Goal: Information Seeking & Learning: Understand process/instructions

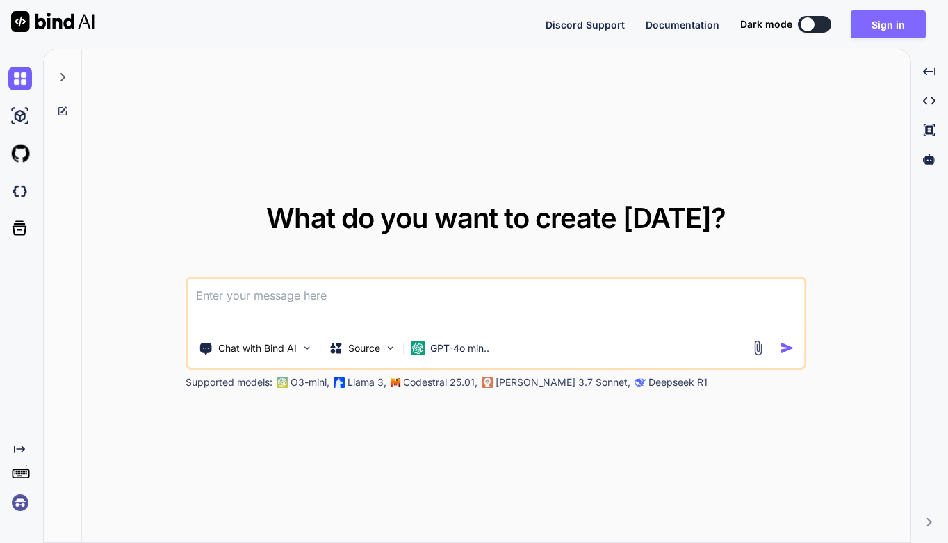
click at [884, 25] on button "Sign in" at bounding box center [888, 24] width 75 height 28
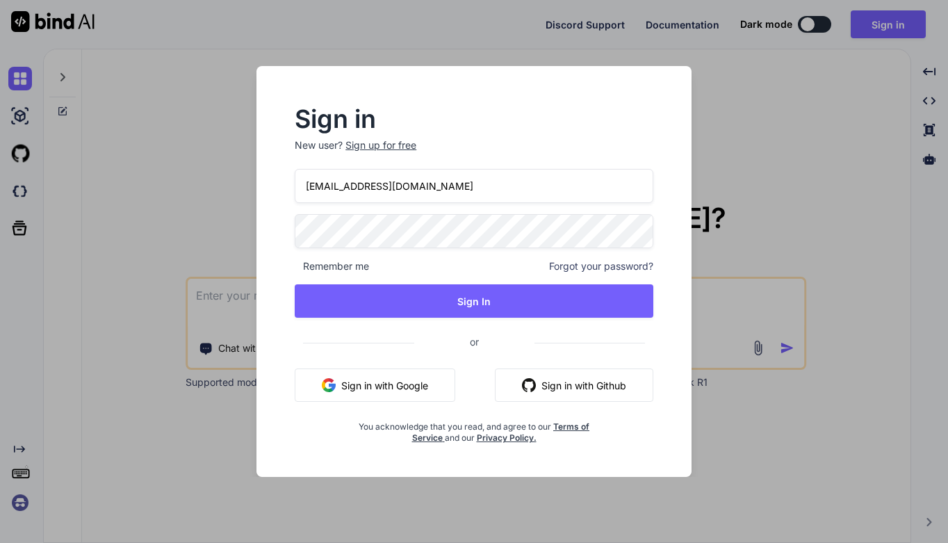
type input "[EMAIL_ADDRESS][DOMAIN_NAME]"
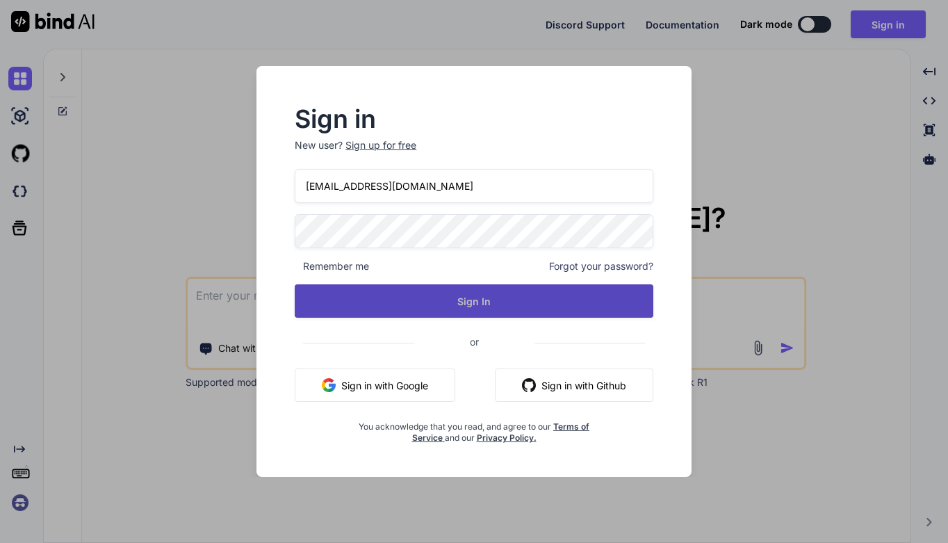
click at [476, 309] on button "Sign In" at bounding box center [474, 300] width 359 height 33
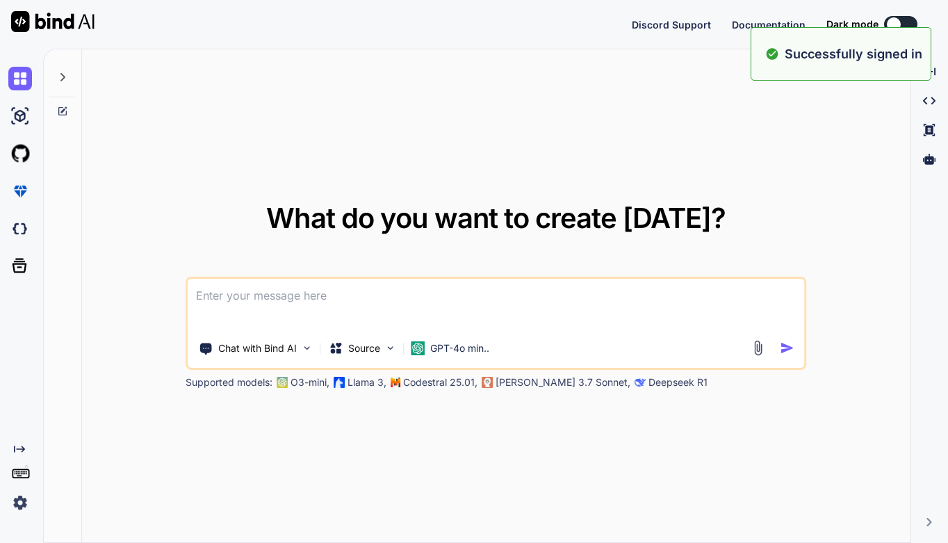
type textarea "x"
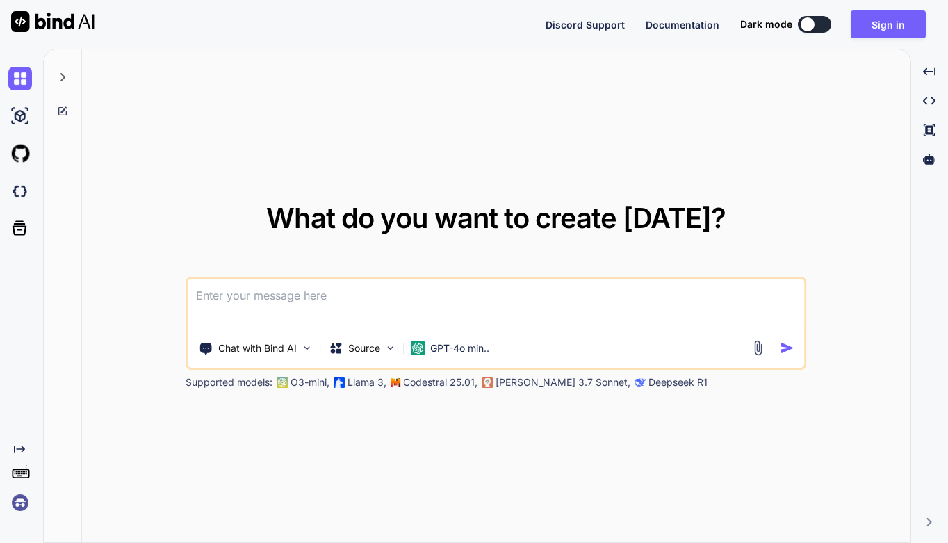
click at [648, 114] on div "What do you want to create [DATE]? Chat with Bind AI Source GPT-4o min.. Suppor…" at bounding box center [496, 296] width 829 height 494
click at [567, 122] on div "What do you want to create [DATE]? Chat with Bind AI Source GPT-4o min.. Suppor…" at bounding box center [496, 296] width 829 height 494
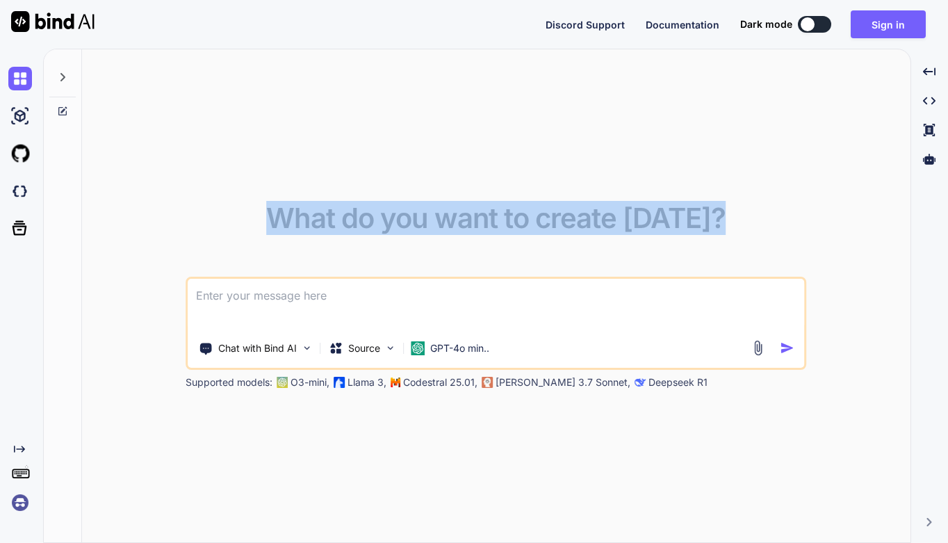
click at [283, 424] on div "What do you want to create [DATE]? Chat with Bind AI Source GPT-4o min.. Suppor…" at bounding box center [496, 296] width 829 height 494
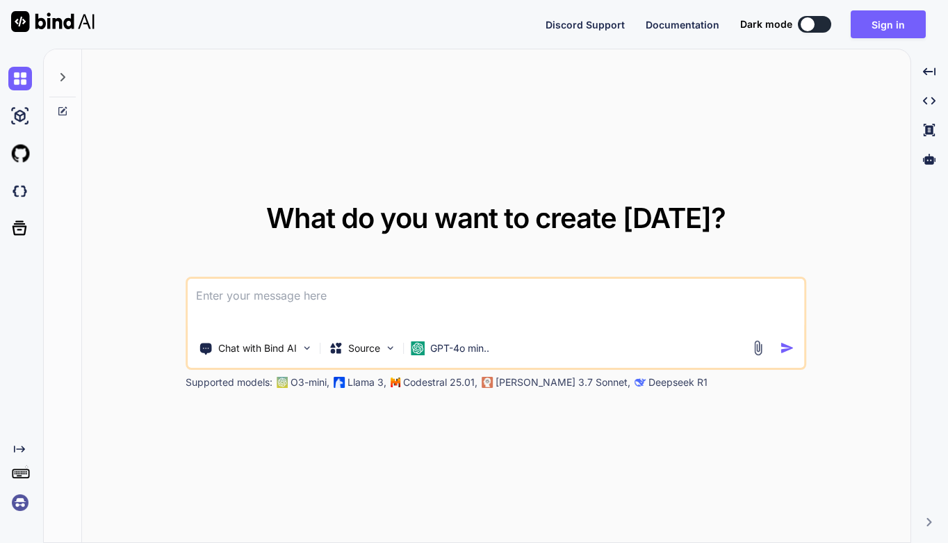
click at [210, 420] on div "What do you want to create [DATE]? Chat with Bind AI Source GPT-4o min.. Suppor…" at bounding box center [496, 296] width 829 height 494
click at [22, 504] on img at bounding box center [20, 503] width 24 height 24
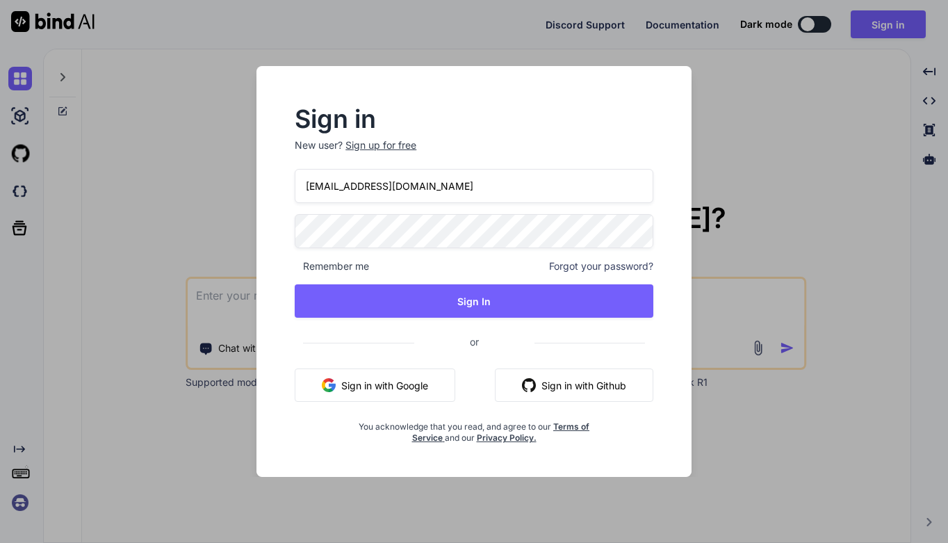
type input "[EMAIL_ADDRESS][DOMAIN_NAME]"
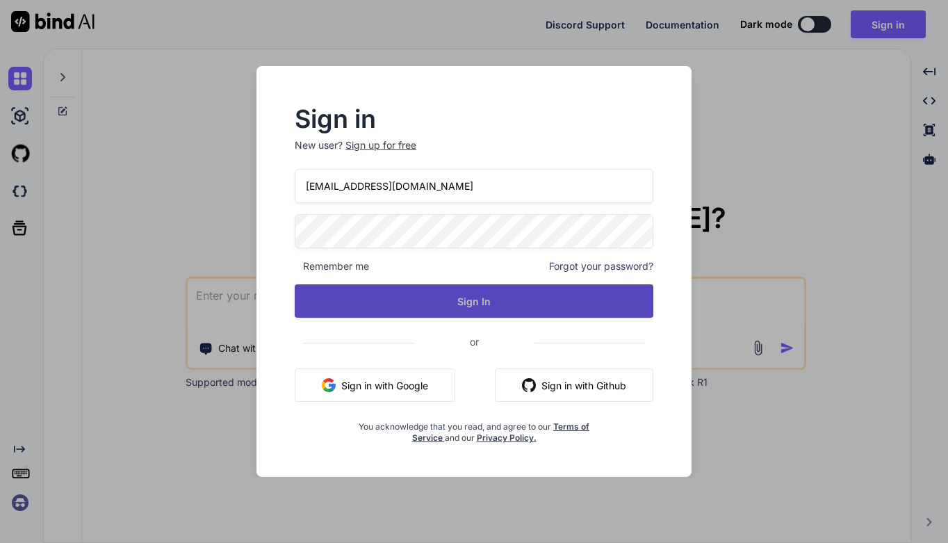
click at [472, 300] on button "Sign In" at bounding box center [474, 300] width 359 height 33
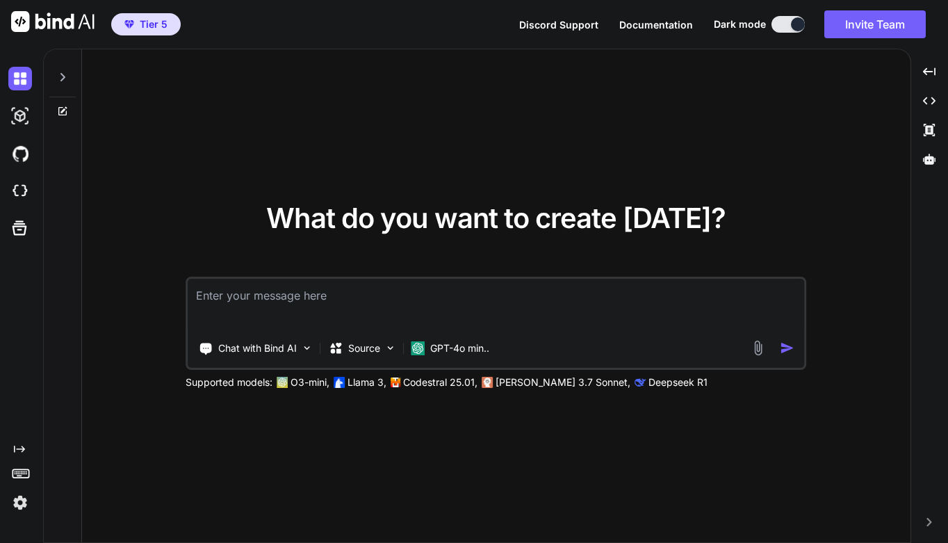
type textarea "x"
click at [6, 206] on div at bounding box center [19, 191] width 38 height 38
click at [927, 129] on icon at bounding box center [929, 130] width 11 height 13
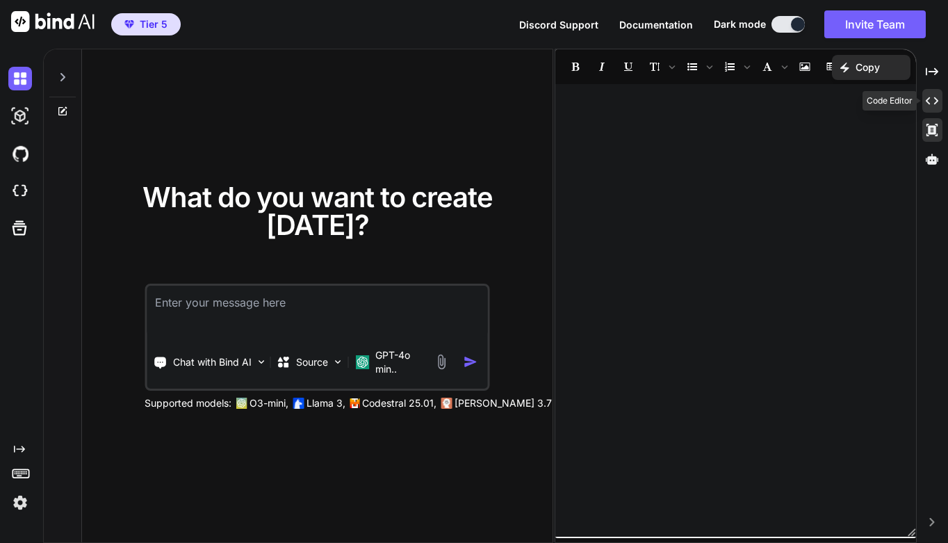
click at [931, 103] on icon "Created with Pixso." at bounding box center [932, 101] width 13 height 13
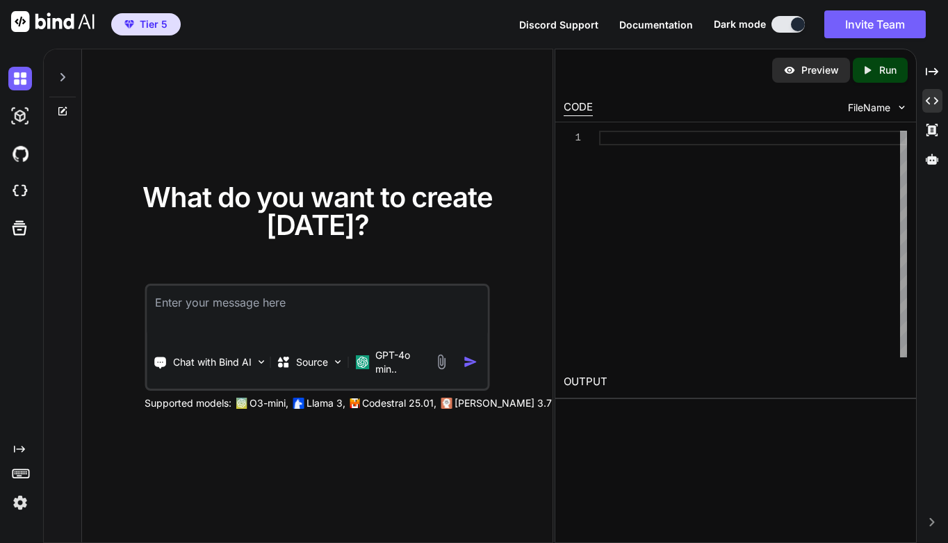
click at [685, 138] on div at bounding box center [753, 138] width 308 height 15
click at [893, 105] on div "FileName" at bounding box center [878, 108] width 60 height 14
click at [834, 211] on div at bounding box center [753, 244] width 308 height 227
click at [757, 140] on div "< button > Hello </ button >" at bounding box center [753, 138] width 308 height 15
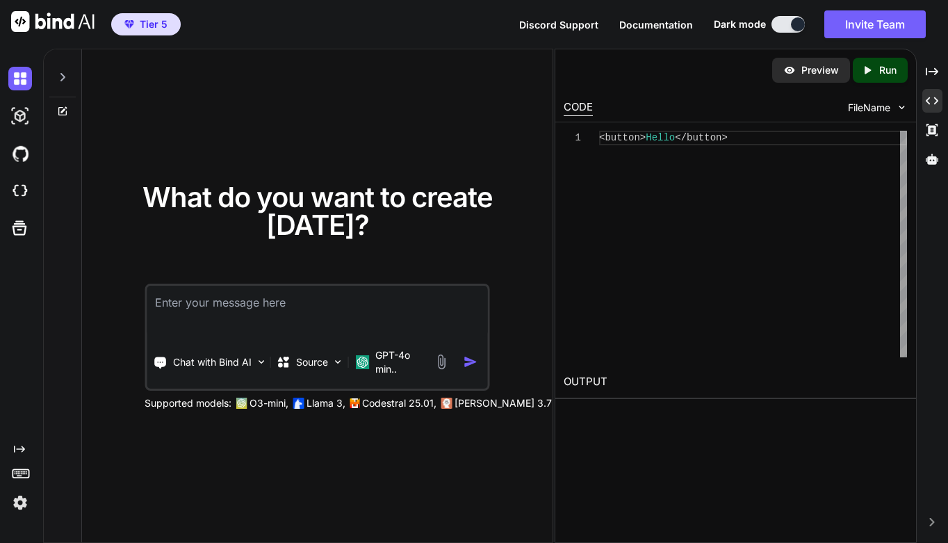
type textarea "<button>Hello</button>"
click at [871, 67] on icon "Created with Pixso." at bounding box center [867, 70] width 13 height 13
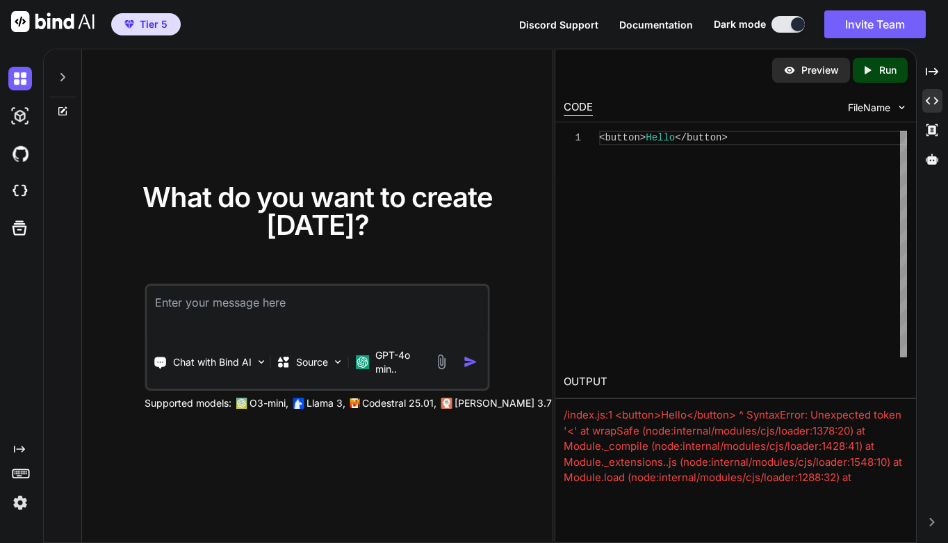
click at [813, 66] on p "Preview" at bounding box center [821, 70] width 38 height 14
click at [815, 72] on p "Preview" at bounding box center [821, 70] width 38 height 14
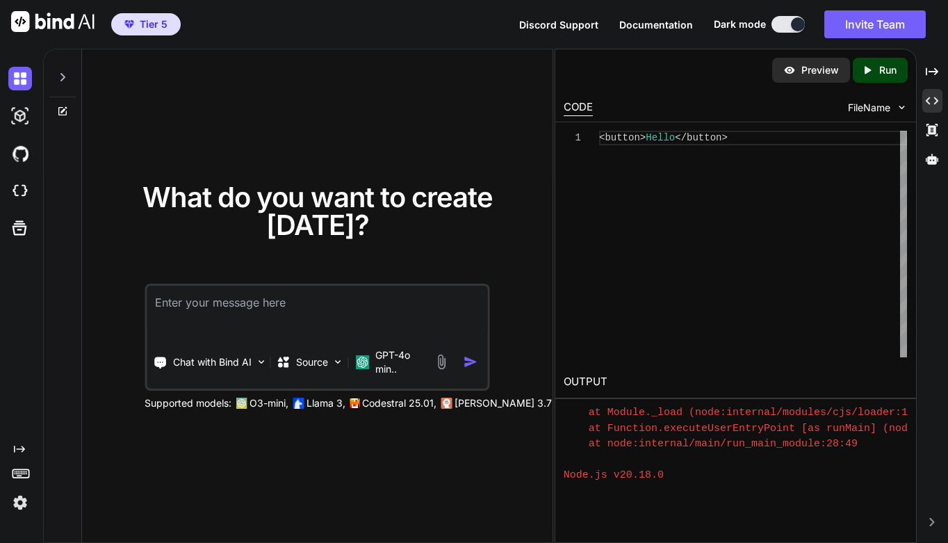
scroll to position [317, 0]
click at [896, 106] on img at bounding box center [902, 107] width 12 height 12
click at [866, 102] on span "FileName" at bounding box center [869, 108] width 42 height 14
click at [906, 102] on img at bounding box center [902, 107] width 12 height 12
click at [902, 104] on img at bounding box center [902, 107] width 12 height 12
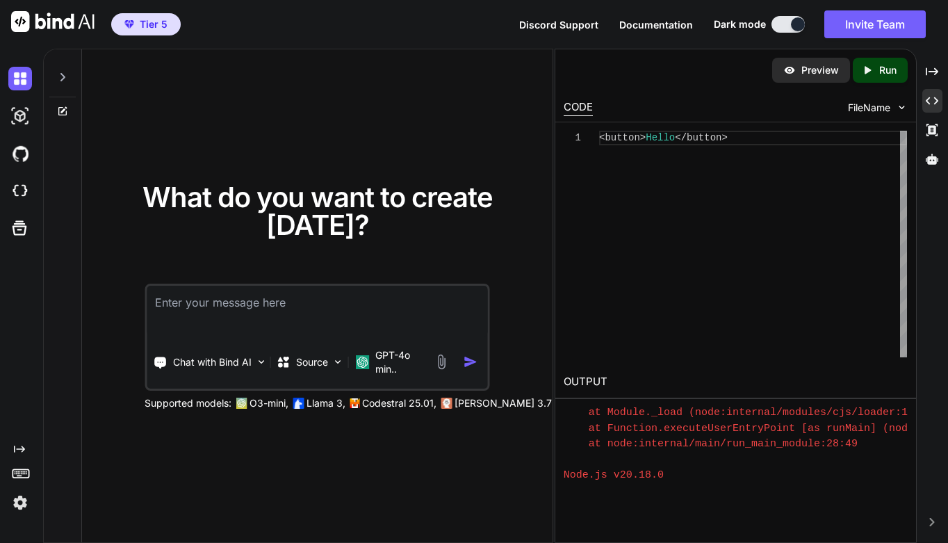
click at [793, 201] on div "< button > Hello </ button >" at bounding box center [753, 244] width 308 height 227
click at [592, 377] on h2 "OUTPUT" at bounding box center [735, 382] width 361 height 33
click at [679, 252] on div "< button > Hello </ button >" at bounding box center [753, 244] width 308 height 227
click at [933, 161] on icon at bounding box center [932, 159] width 13 height 10
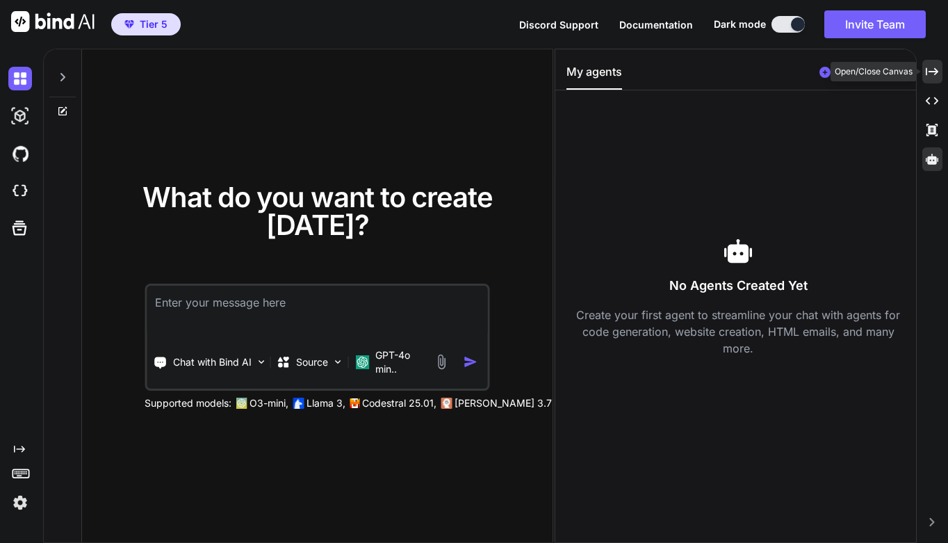
click at [934, 65] on icon "Created with Pixso." at bounding box center [932, 71] width 13 height 13
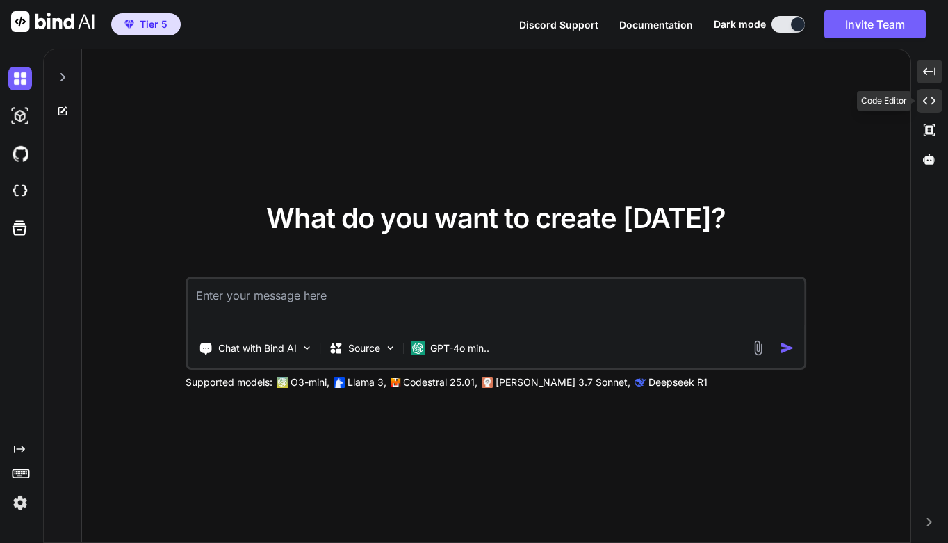
click at [928, 101] on icon "Created with Pixso." at bounding box center [929, 101] width 13 height 13
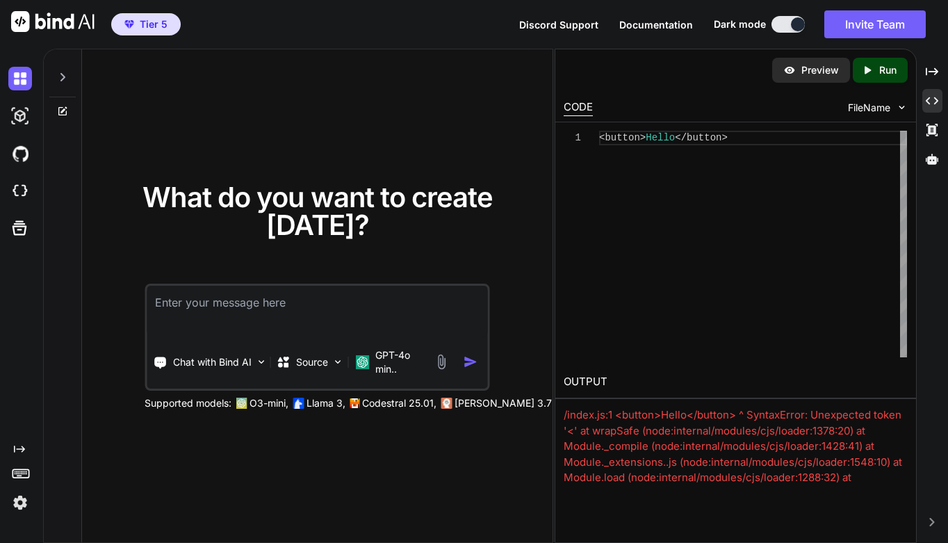
click at [757, 136] on div "< button > Hello </ button >" at bounding box center [753, 138] width 308 height 15
click at [829, 169] on div "< button > Hello </ button >" at bounding box center [753, 244] width 308 height 227
click at [874, 73] on icon "Created with Pixso." at bounding box center [870, 70] width 18 height 13
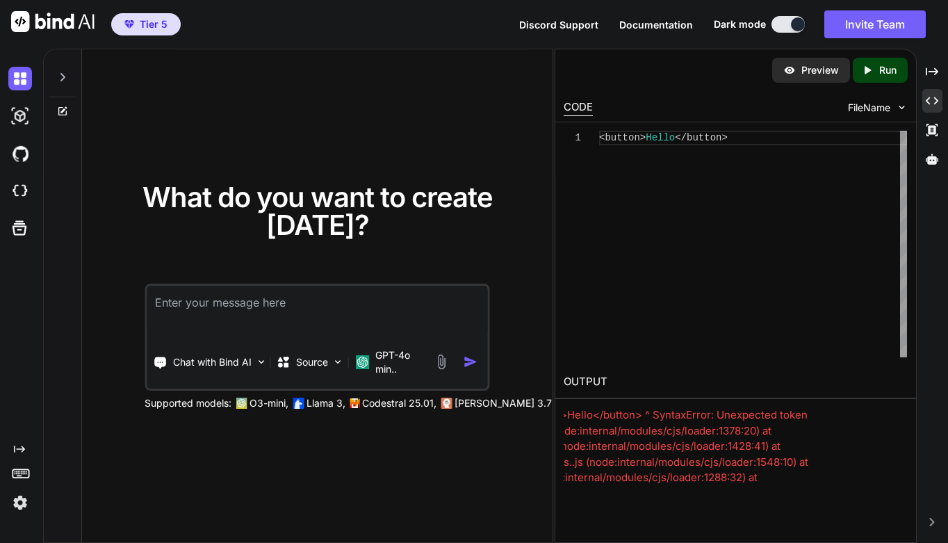
scroll to position [0, 0]
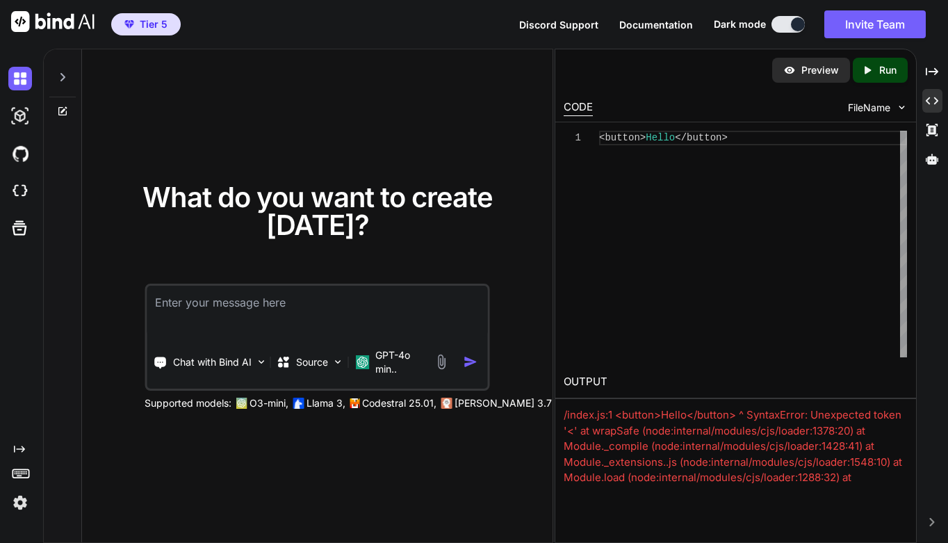
click at [651, 250] on div "< button > Hello </ button >" at bounding box center [753, 244] width 308 height 227
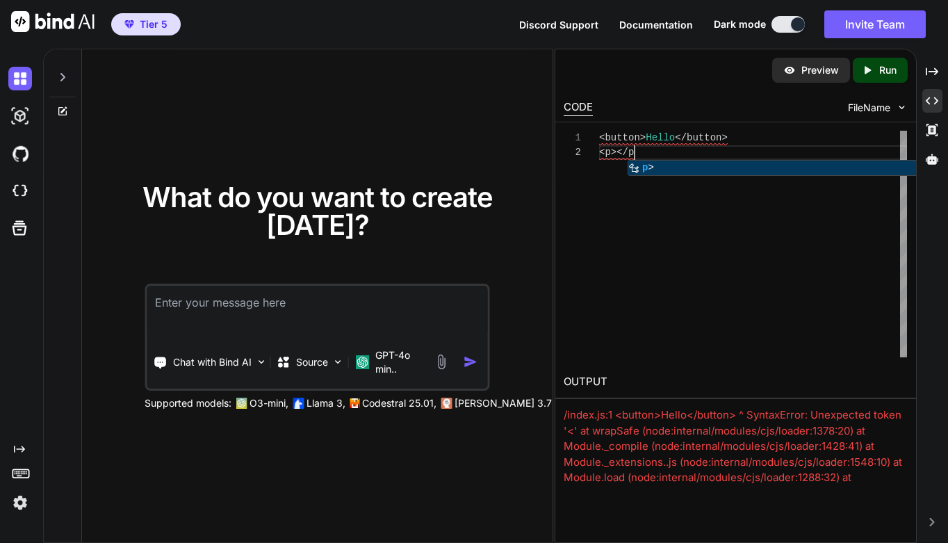
scroll to position [15, 0]
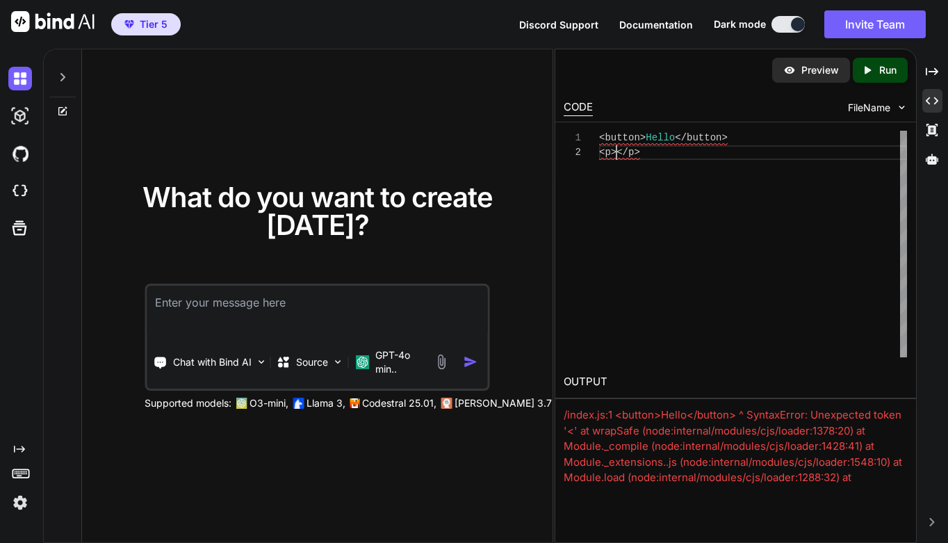
click at [651, 154] on div "< p></p >" at bounding box center [753, 152] width 308 height 15
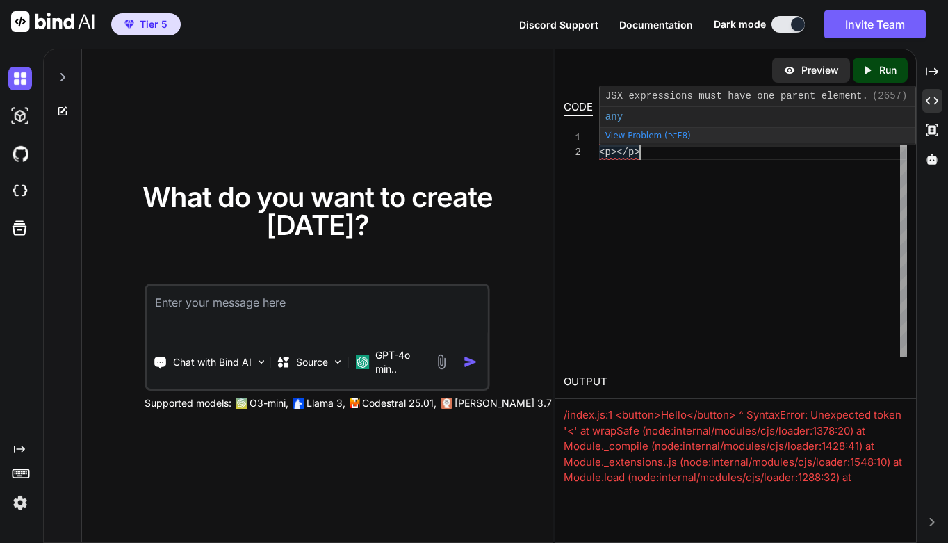
click at [615, 154] on span "p></p" at bounding box center [619, 152] width 29 height 11
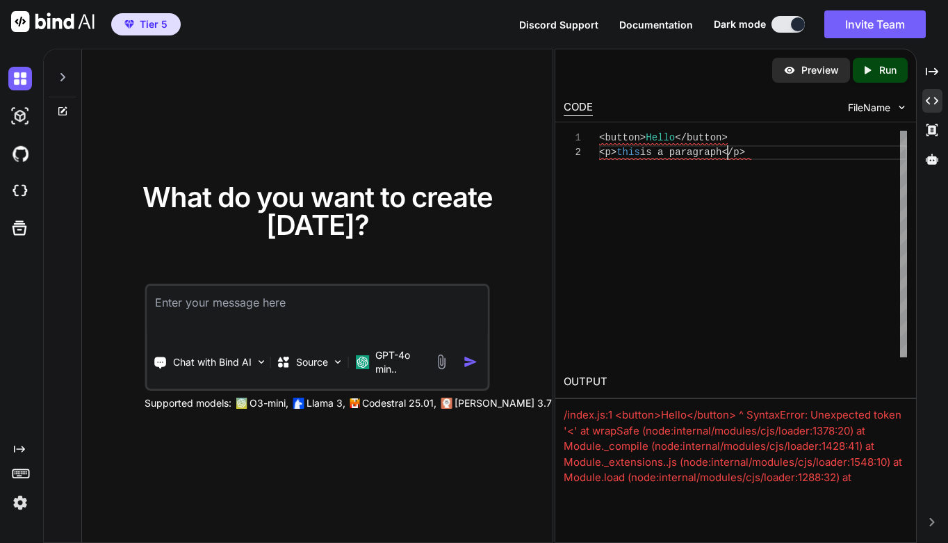
click at [692, 211] on div "< button > Hello </ button > < p > this is a paragraph </ p >" at bounding box center [753, 244] width 308 height 227
type textarea "<button>Hello</button> <p>this is a paragraph</p>"
click at [907, 154] on div "1 2 < button > Hello </ button > < p > this is a paragraph </ p > <button>Hello…" at bounding box center [736, 244] width 344 height 227
click at [819, 213] on div "< button > Hello </ button > < p > this is a paragraph </ p >" at bounding box center [753, 244] width 308 height 227
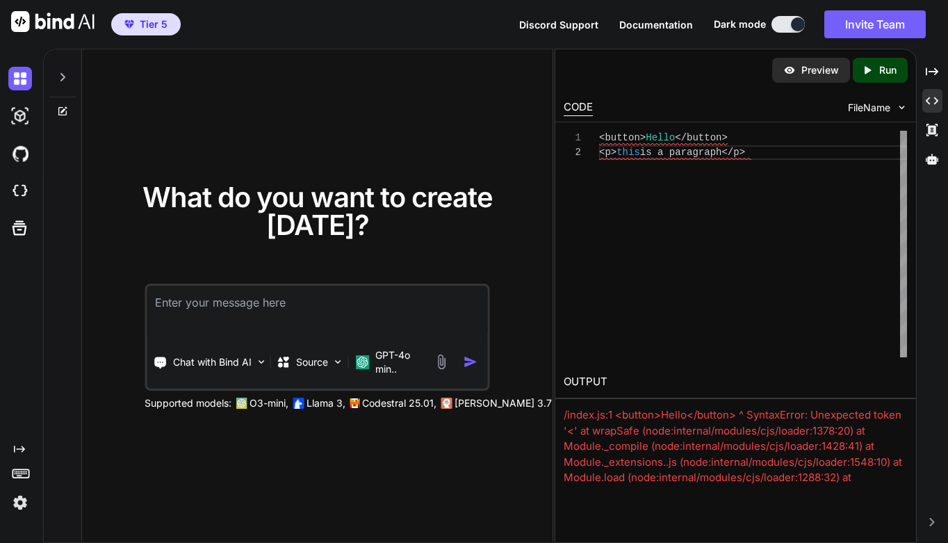
click at [877, 66] on icon "Created with Pixso." at bounding box center [870, 70] width 18 height 13
click at [780, 223] on div "< button > Hello </ button > < p > this is a paragraph </ p >" at bounding box center [753, 244] width 308 height 227
click at [372, 359] on div "GPT-4o min.." at bounding box center [392, 362] width 72 height 28
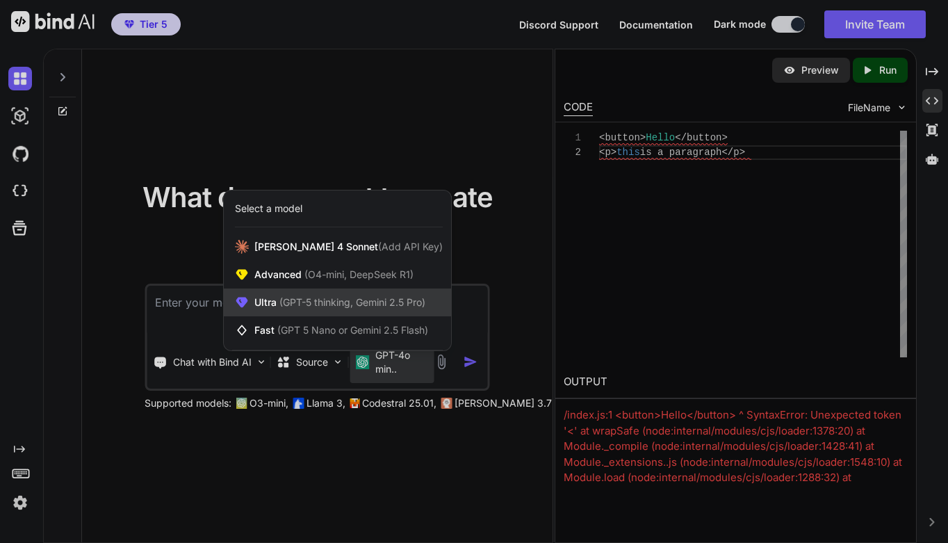
click at [354, 308] on span "Ultra (GPT-5 thinking, Gemini 2.5 Pro)" at bounding box center [339, 302] width 171 height 14
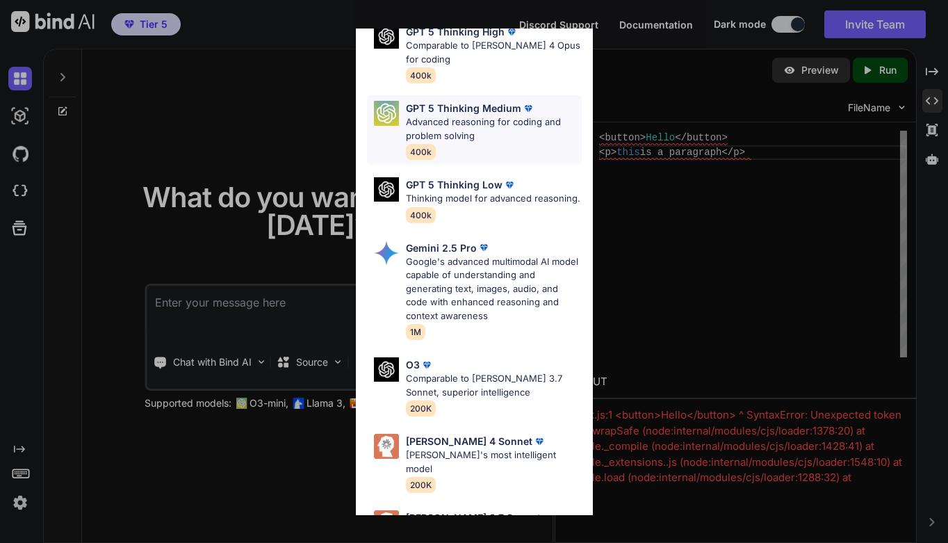
scroll to position [0, 0]
click at [431, 434] on p "Claude 4 Sonnet" at bounding box center [469, 441] width 127 height 15
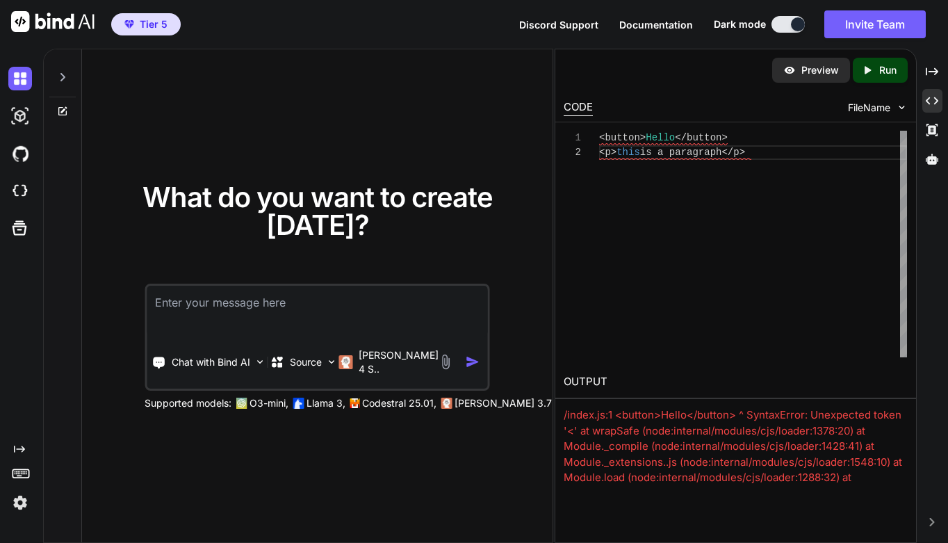
click at [273, 303] on textarea at bounding box center [317, 311] width 341 height 51
drag, startPoint x: 601, startPoint y: 138, endPoint x: 735, endPoint y: 162, distance: 135.5
click at [735, 162] on div "< button > Hello </ button > < p > this is a paragraph </ p >" at bounding box center [753, 244] width 308 height 227
click at [334, 305] on textarea "how do I run this" at bounding box center [317, 311] width 341 height 51
paste textarea "<button>Hello</button> <p>this is a paragraph</p>"
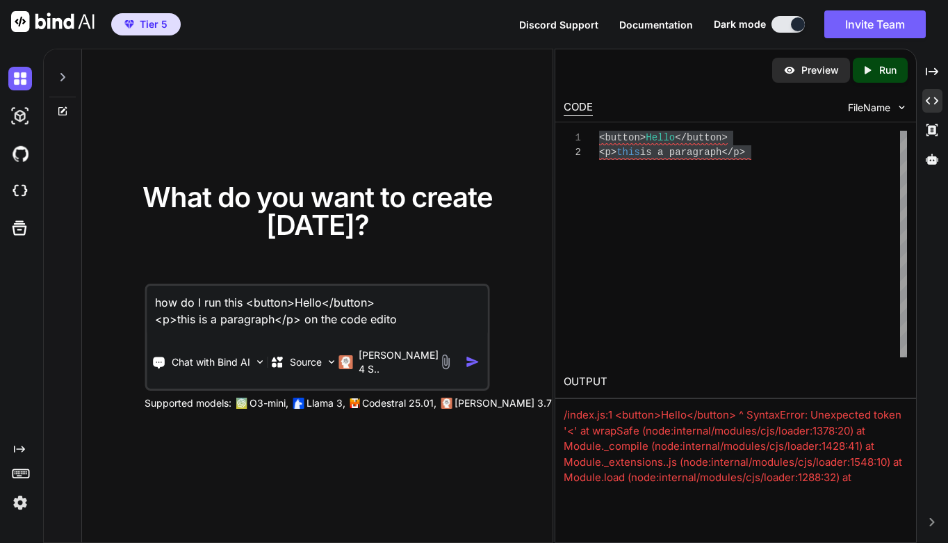
type textarea "how do I run this <button>Hello</button> <p>this is a paragraph</p> on the code…"
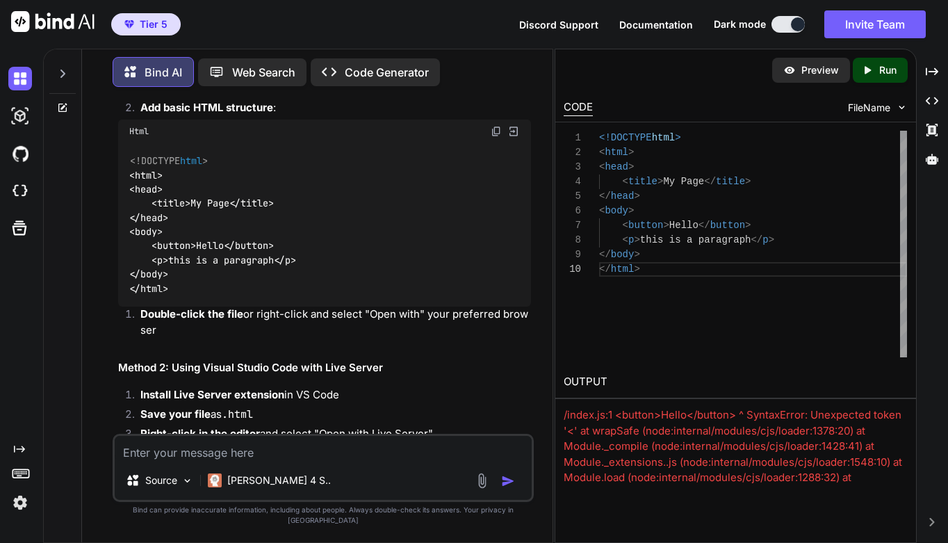
scroll to position [189, 0]
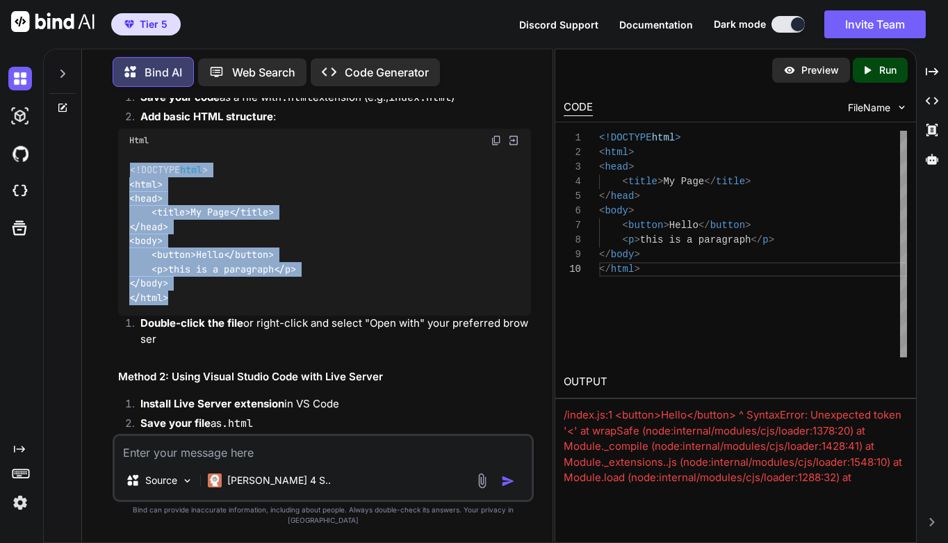
drag, startPoint x: 131, startPoint y: 168, endPoint x: 220, endPoint y: 292, distance: 152.4
click at [220, 292] on div "<!DOCTYPE html > < html > < head > < title > My Page </ title > </ head > < bod…" at bounding box center [324, 234] width 413 height 164
copy code "<!DOCTYPE html > < html > < head > < title > My Page </ title > </ head > < bod…"
click at [827, 231] on div "< button > Hello </ button >" at bounding box center [753, 225] width 308 height 15
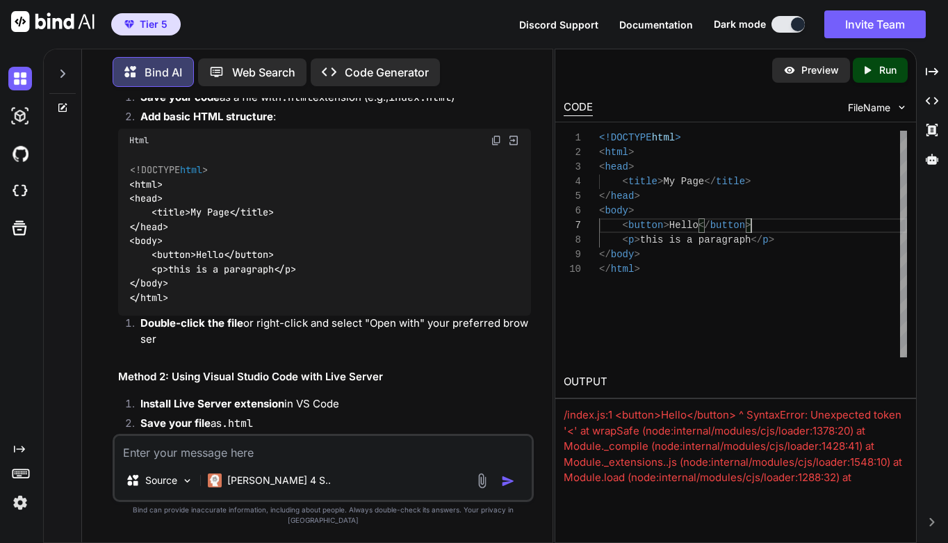
click at [802, 260] on div "</ body >" at bounding box center [753, 254] width 308 height 15
click at [879, 70] on p "Run" at bounding box center [887, 70] width 17 height 14
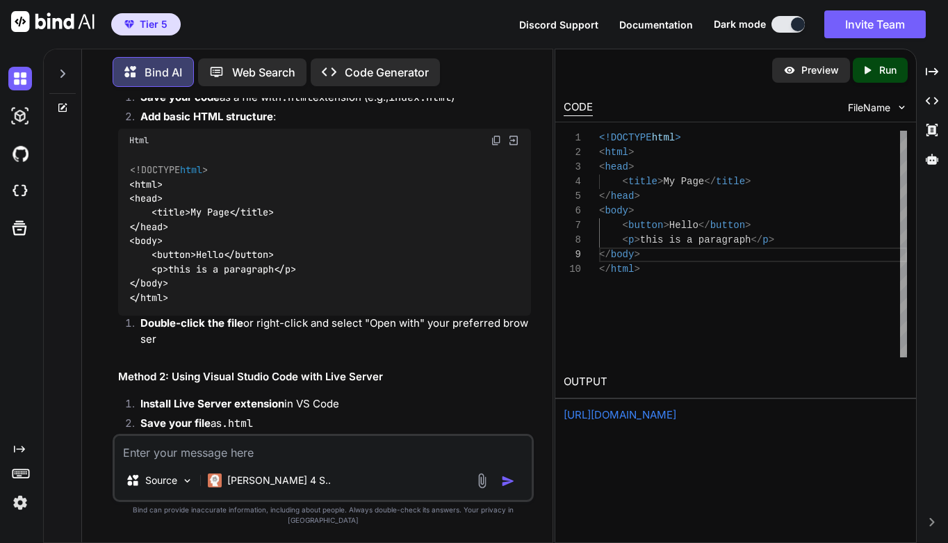
click at [676, 415] on link "https://app.onecompiler.com/43wf6s4y5_43wjq82m4" at bounding box center [620, 414] width 113 height 13
click at [818, 65] on p "Preview" at bounding box center [821, 70] width 38 height 14
click at [778, 309] on div "<!DOCTYPE html > < html > < head > < title > My Page </ title > </ head > < bod…" at bounding box center [753, 244] width 308 height 227
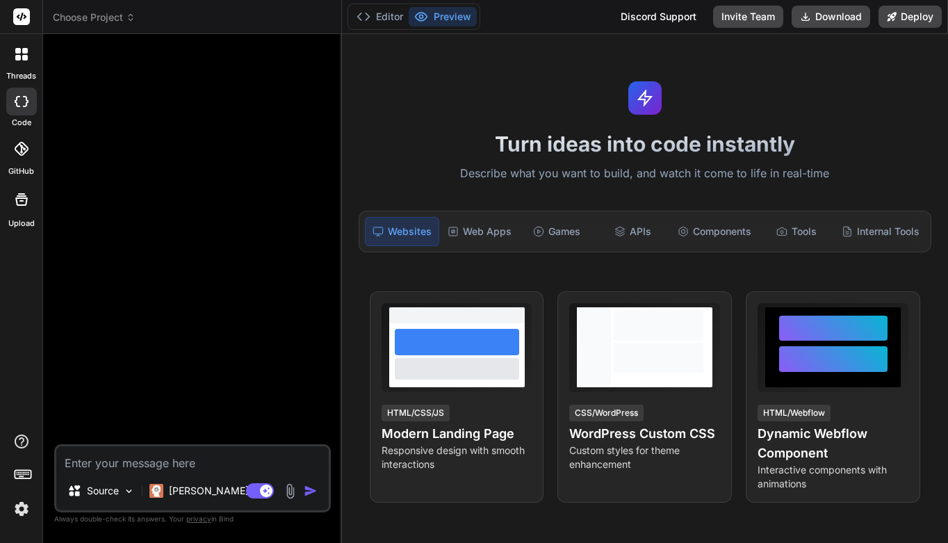
click at [133, 24] on header "Choose Project Created with Pixso." at bounding box center [192, 17] width 299 height 34
click at [120, 18] on span "Choose Project" at bounding box center [94, 17] width 83 height 14
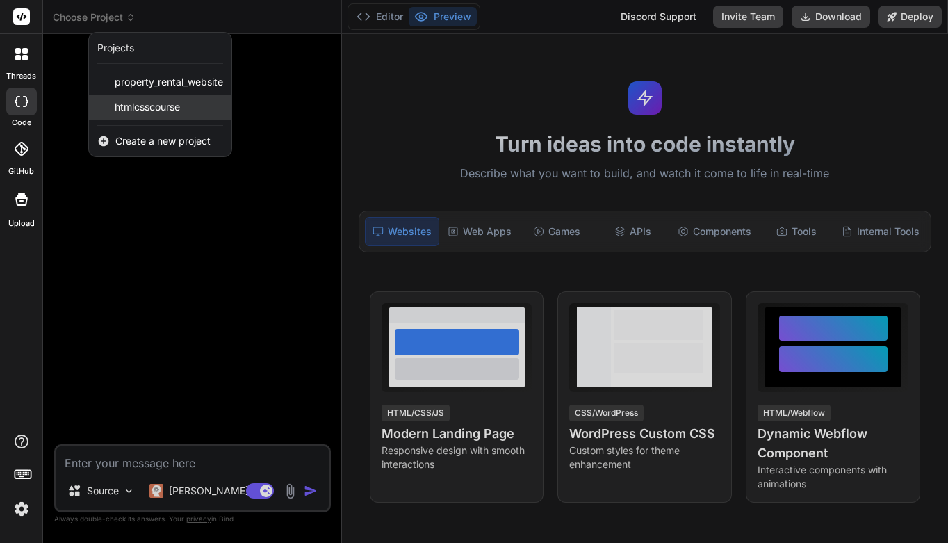
click at [152, 101] on span "htmlcsscourse" at bounding box center [147, 107] width 65 height 14
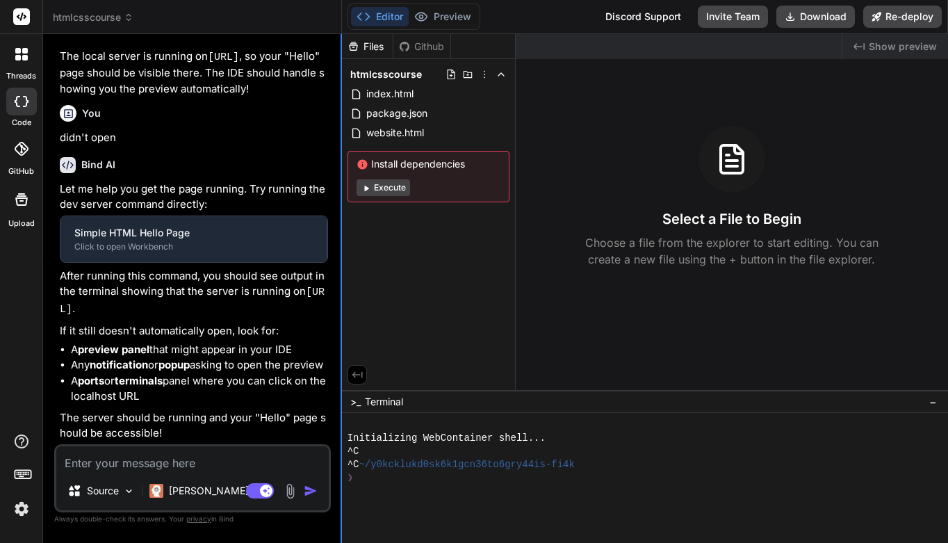
scroll to position [651, 0]
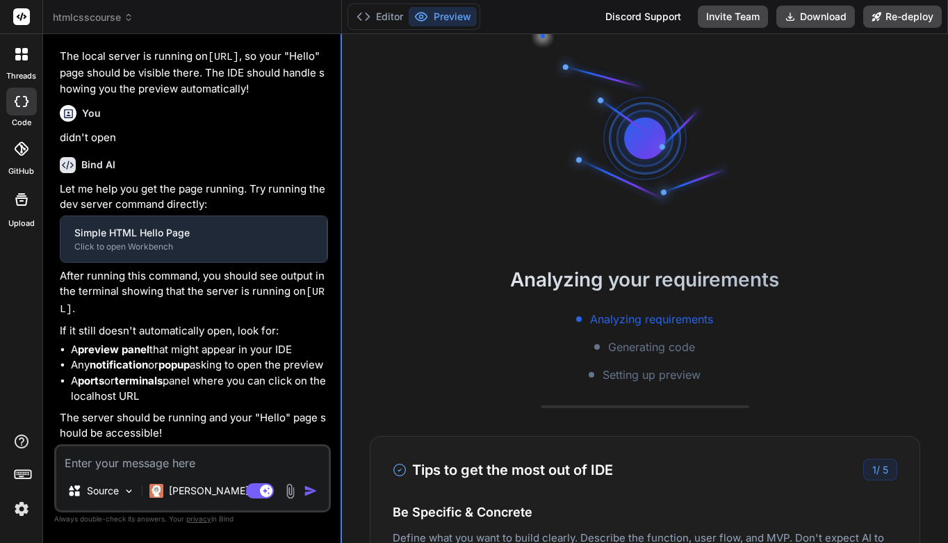
type textarea "x"
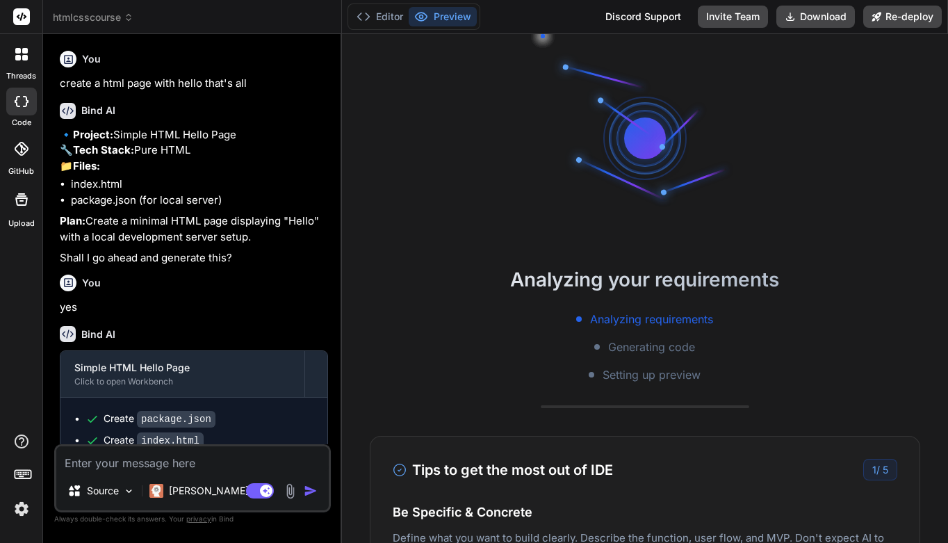
scroll to position [0, 0]
click at [394, 19] on button "Editor" at bounding box center [380, 16] width 58 height 19
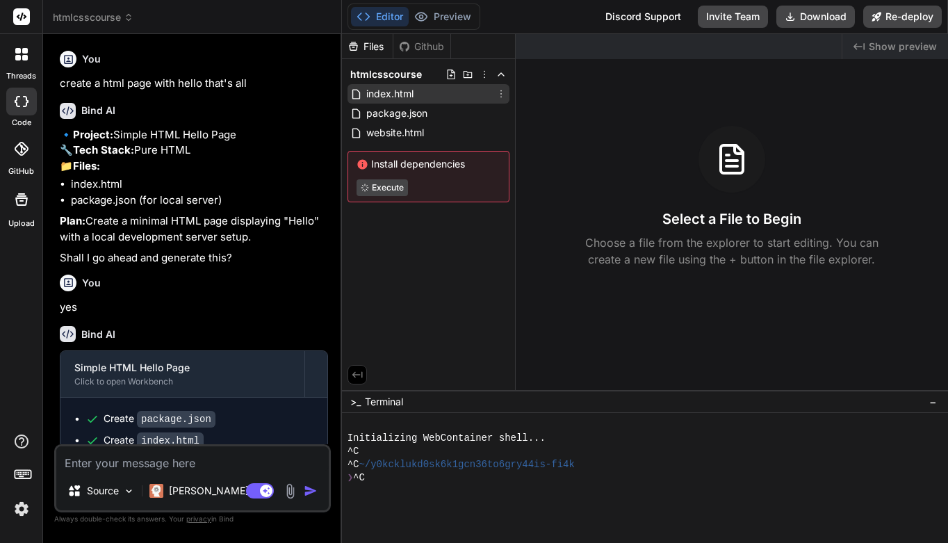
click at [402, 98] on span "index.html" at bounding box center [390, 94] width 50 height 17
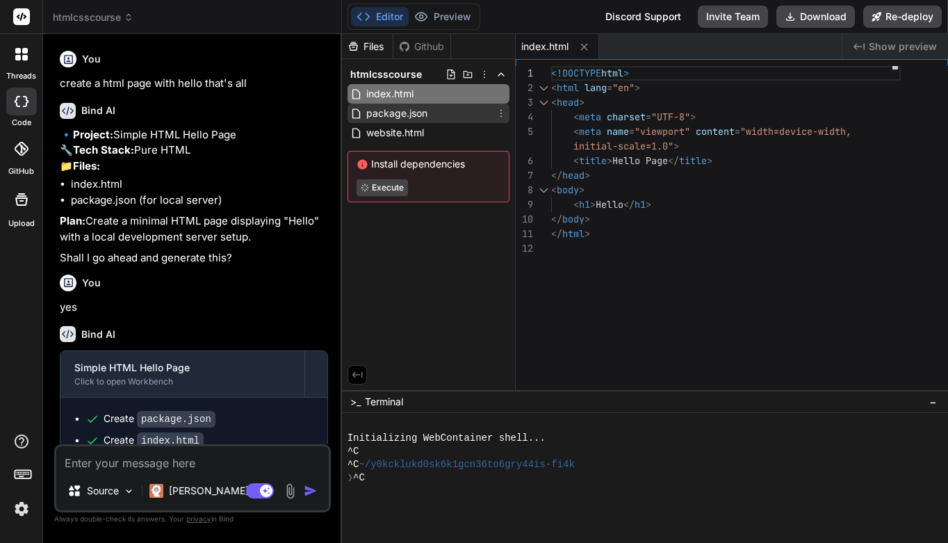
click at [419, 113] on span "package.json" at bounding box center [397, 113] width 64 height 17
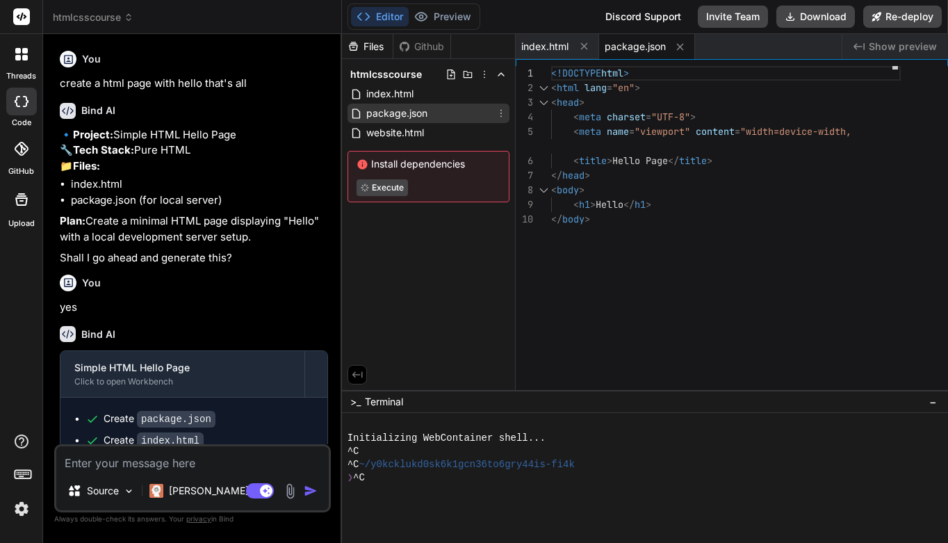
scroll to position [131, 0]
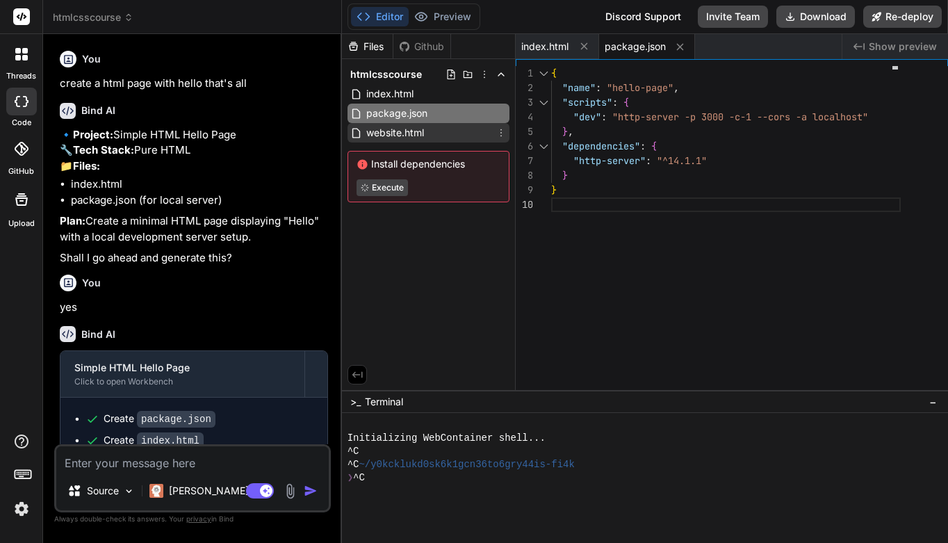
click at [415, 127] on span "website.html" at bounding box center [395, 132] width 60 height 17
type textarea "<button>Hello</button>"
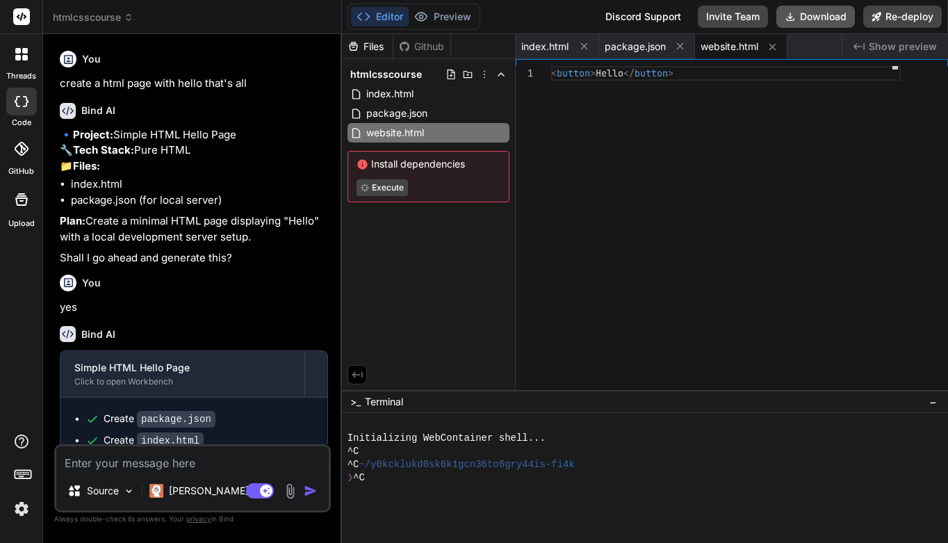
click at [802, 19] on button "Download" at bounding box center [815, 17] width 79 height 22
click at [19, 49] on icon at bounding box center [18, 51] width 6 height 6
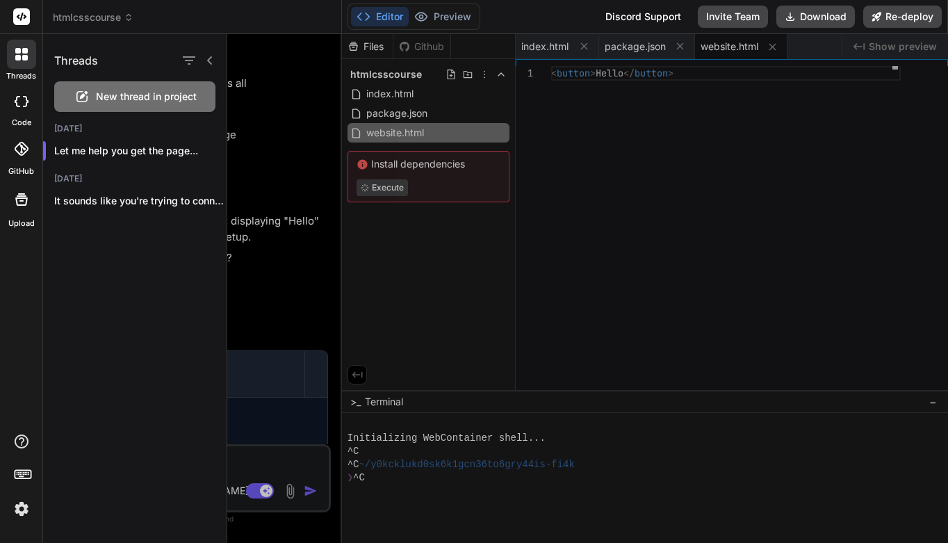
click at [129, 95] on span "New thread in project" at bounding box center [146, 97] width 101 height 14
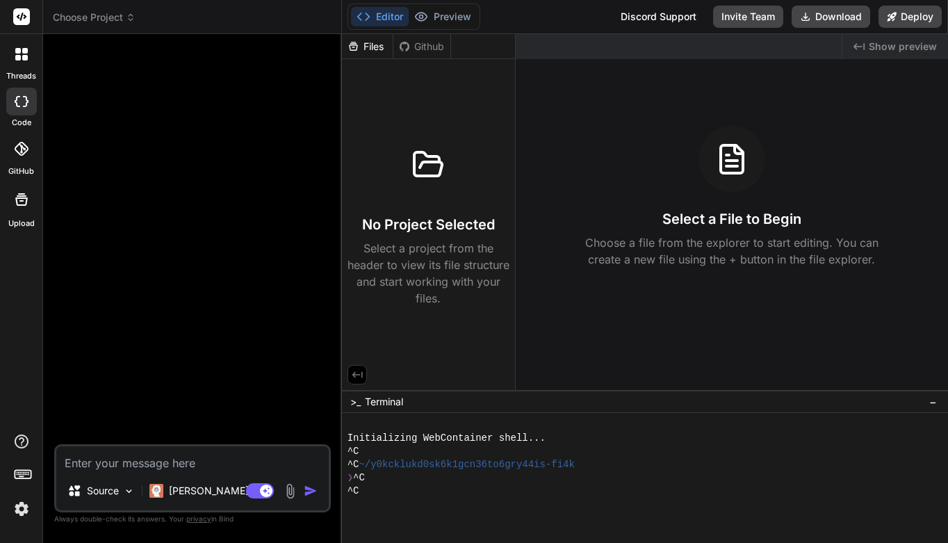
click at [130, 149] on div at bounding box center [194, 244] width 274 height 399
click at [133, 111] on div at bounding box center [194, 244] width 274 height 399
click at [115, 460] on textarea at bounding box center [192, 458] width 272 height 25
type textarea "x"
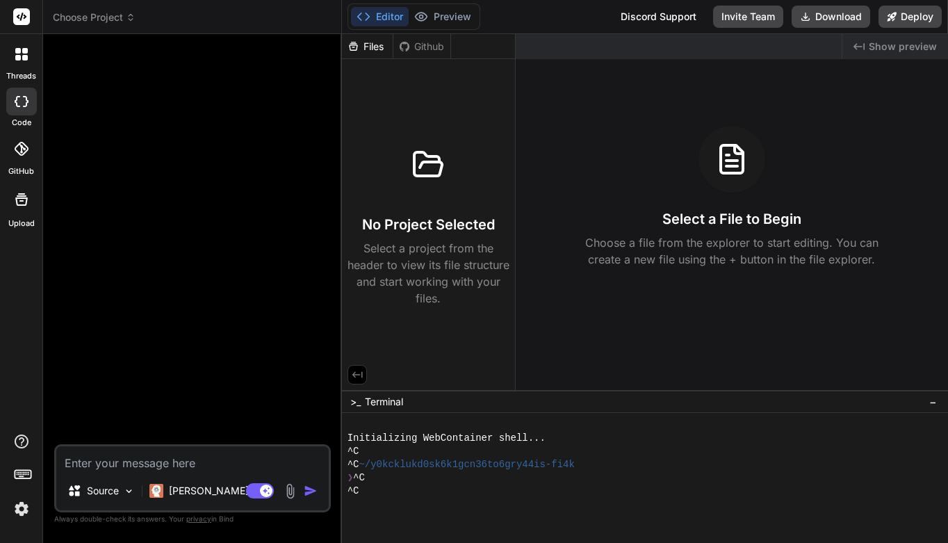
type textarea "h"
type textarea "x"
type textarea "ho"
type textarea "x"
type textarea "how"
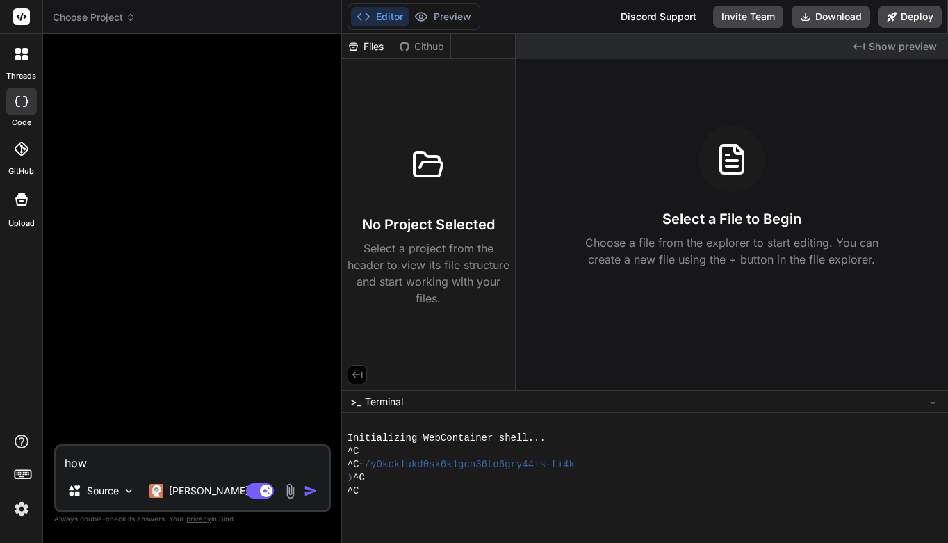
type textarea "x"
type textarea "how"
type textarea "x"
type textarea "how t"
type textarea "x"
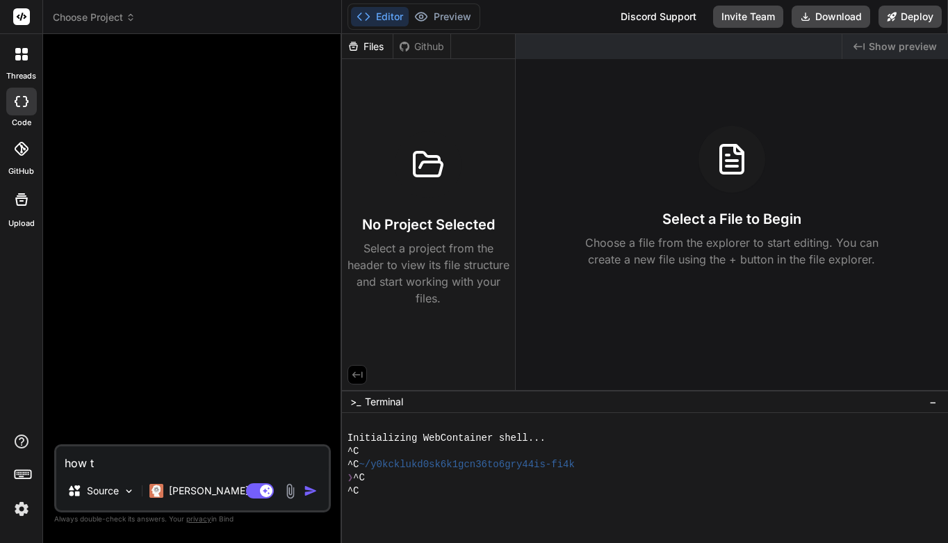
type textarea "how to"
type textarea "x"
type textarea "how to"
type textarea "x"
type textarea "how to r"
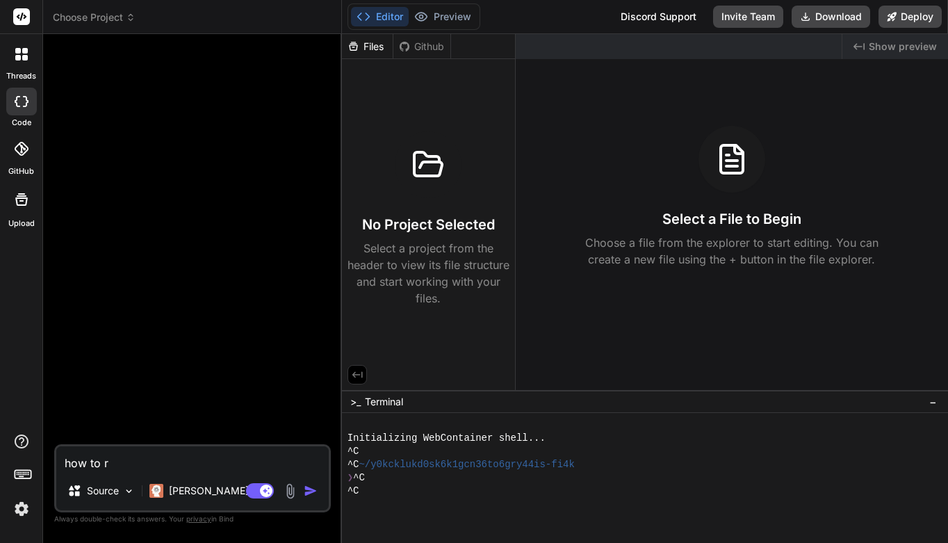
type textarea "x"
type textarea "how to ru"
type textarea "x"
type textarea "how to run"
type textarea "x"
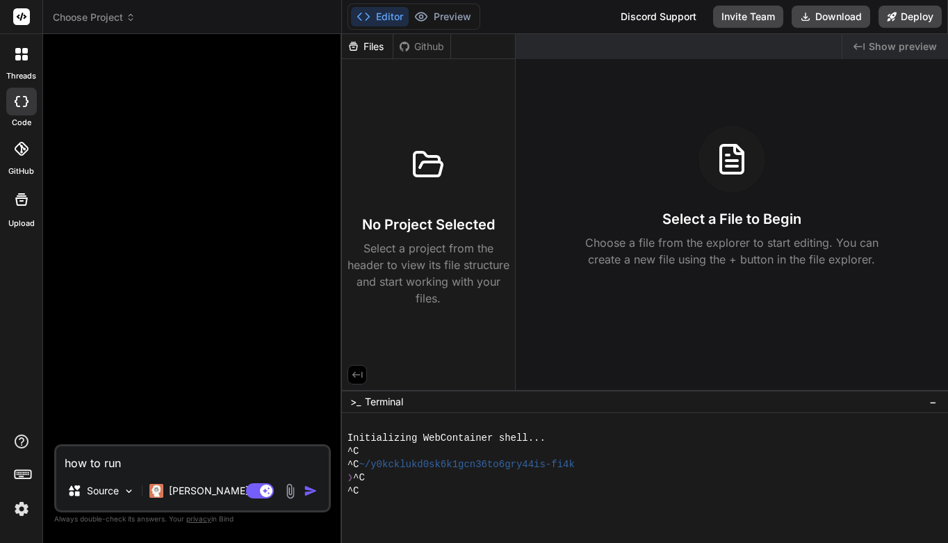
type textarea "how to run"
type textarea "x"
type textarea "how to run a"
type textarea "x"
type textarea "how to run a"
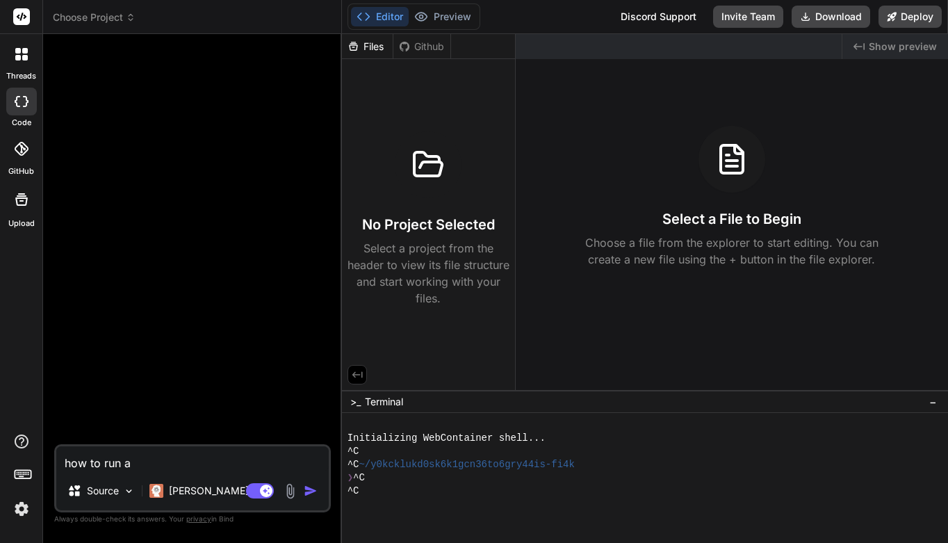
type textarea "x"
type textarea "how to run a z"
type textarea "x"
type textarea "how to run a zi"
type textarea "x"
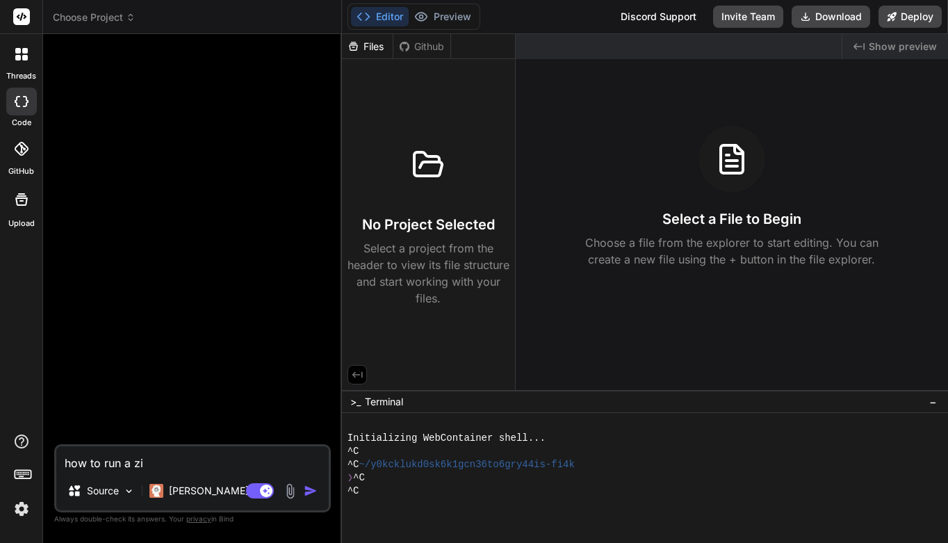
type textarea "how to run a zip"
type textarea "x"
type textarea "how to run a zip"
type textarea "x"
type textarea "how to run a zip f"
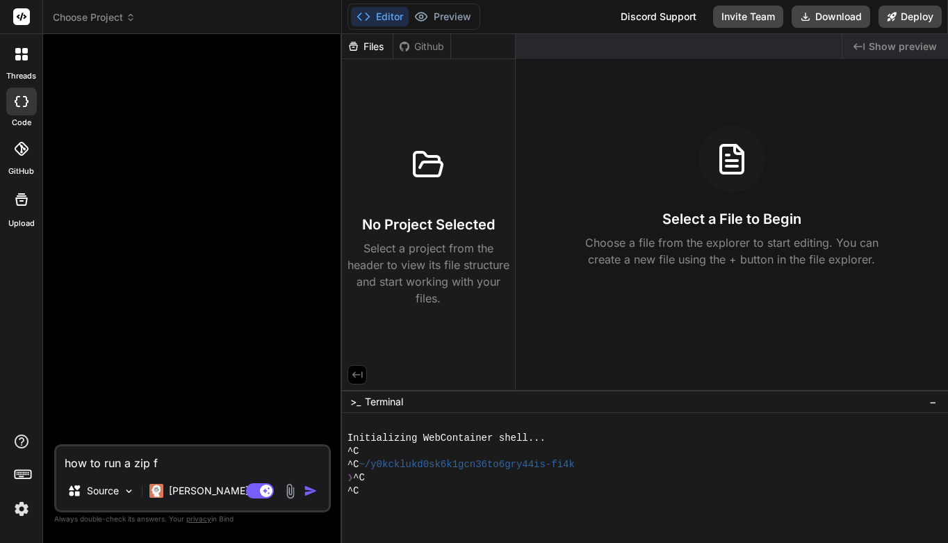
type textarea "x"
type textarea "how to run a zip fi"
type textarea "x"
type textarea "how to run a zip fil"
type textarea "x"
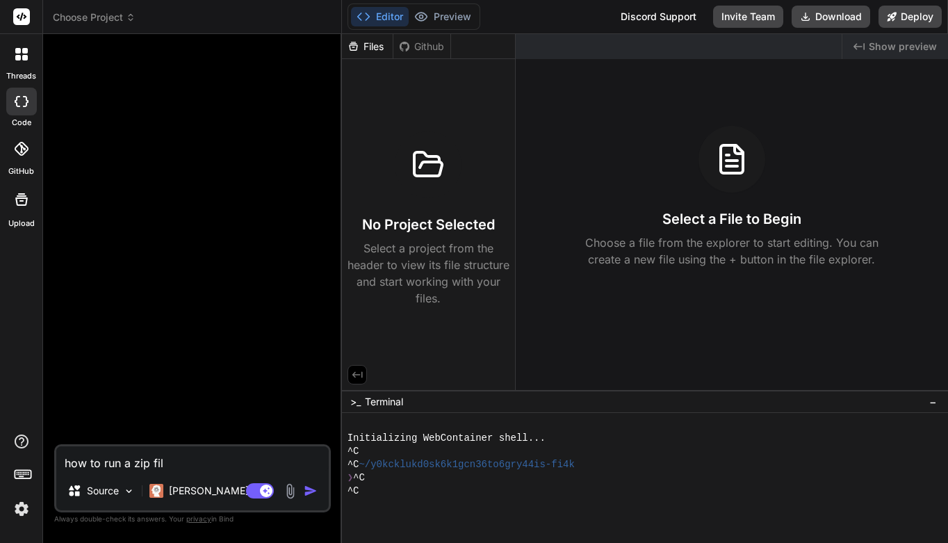
type textarea "how to run a zip file"
type textarea "x"
type textarea "how to run a zip file"
type textarea "x"
type textarea "how to run a zip file w"
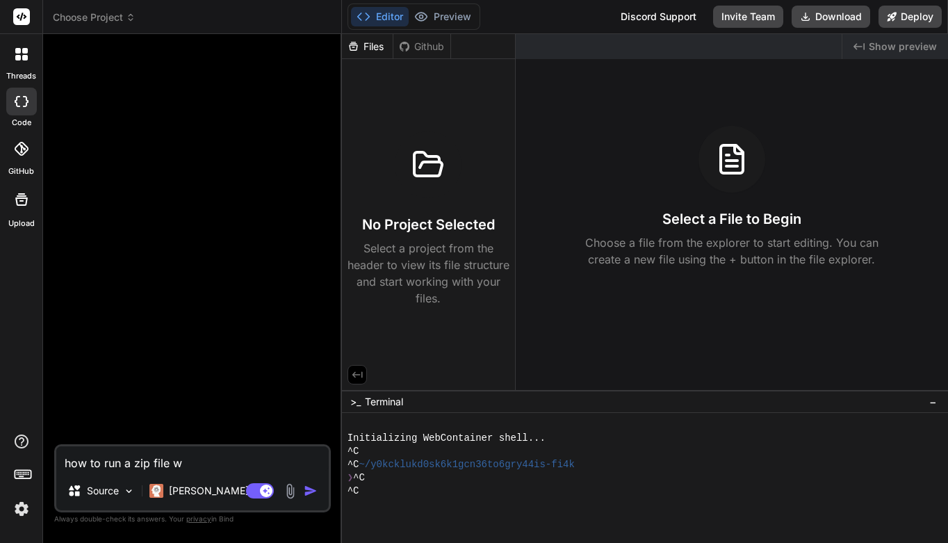
type textarea "x"
type textarea "how to run a zip file wi"
type textarea "x"
type textarea "how to run a zip file wit"
type textarea "x"
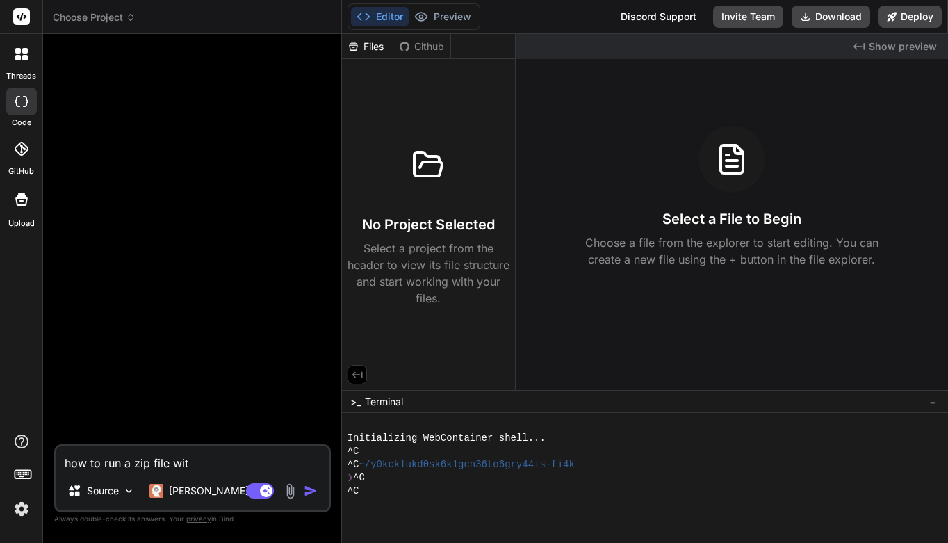
type textarea "how to run a zip file with"
type textarea "x"
type textarea "how to run a zip file with"
type textarea "x"
type textarea "how to run a zip file with h"
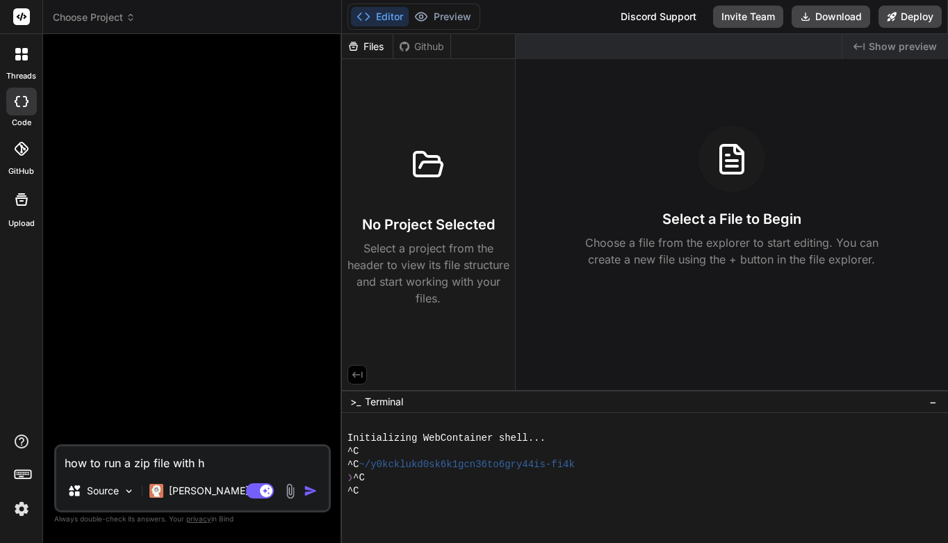
type textarea "x"
type textarea "how to run a zip file with ht"
type textarea "x"
type textarea "how to run a zip file with htm"
type textarea "x"
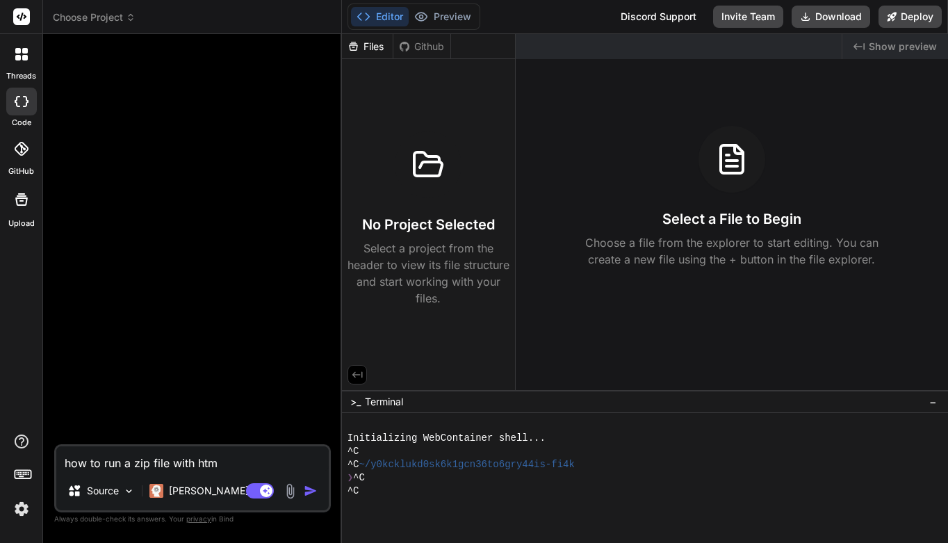
type textarea "how to run a zip file with html"
type textarea "x"
type textarea "how to run a zip file with html"
type textarea "x"
type textarea "how to run a zip file with html c"
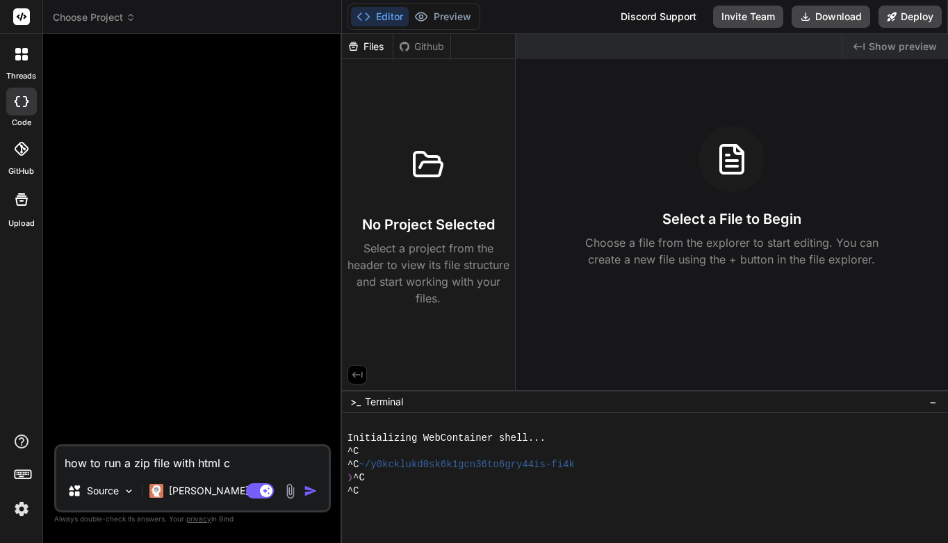
type textarea "x"
type textarea "how to run a zip file with html co"
type textarea "x"
type textarea "how to run a zip file with html cod"
type textarea "x"
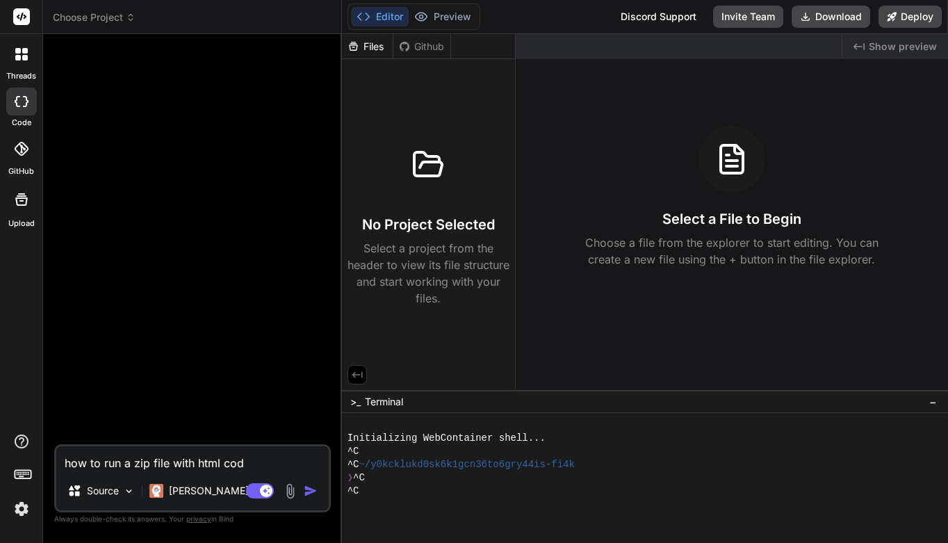
type textarea "how to run a zip file with html code"
type textarea "x"
type textarea "how to run a zip file with html code"
type textarea "x"
type textarea "how to run a zip file with html code i"
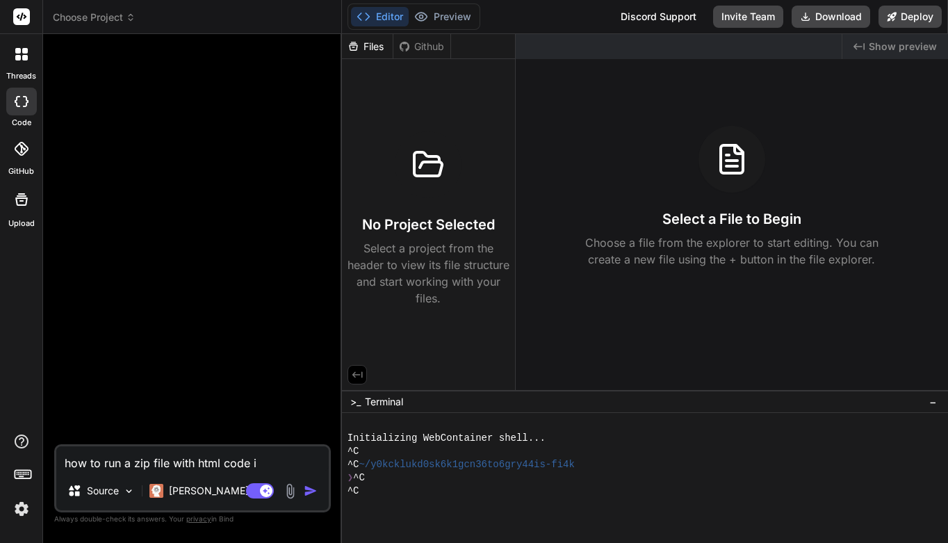
type textarea "x"
type textarea "how to run a zip file with html code in"
type textarea "x"
type textarea "how to run a zip file with html code in"
type textarea "x"
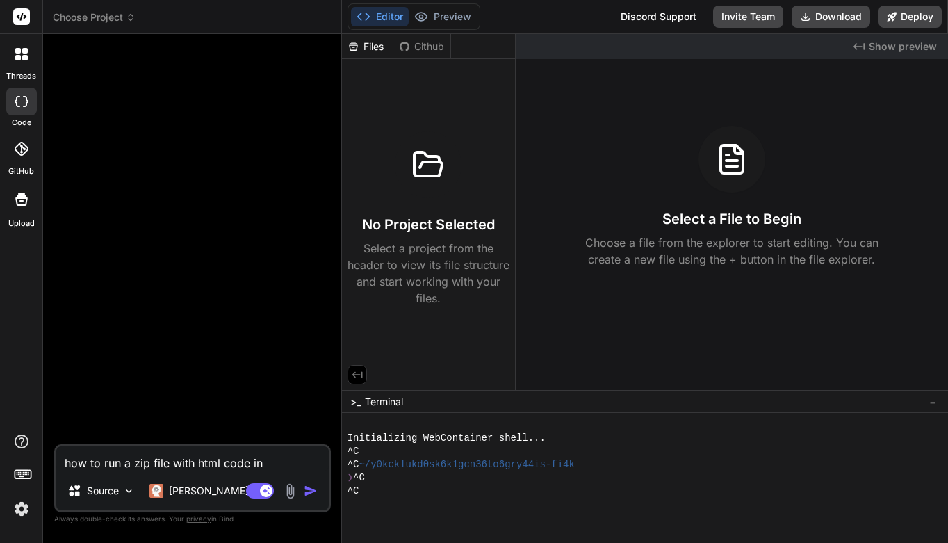
type textarea "how to run a zip file with html code in g"
type textarea "x"
type textarea "how to run a zip file with html code in go"
type textarea "x"
type textarea "how to run a zip file with html code in goo"
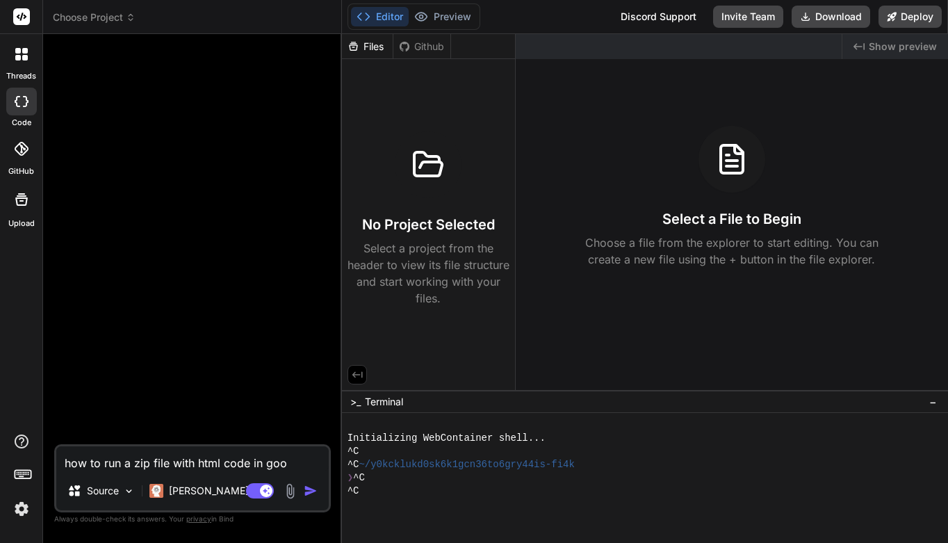
type textarea "x"
type textarea "how to run a zip file with html code in goog"
type textarea "x"
type textarea "how to run a zip file with html code in googl"
type textarea "x"
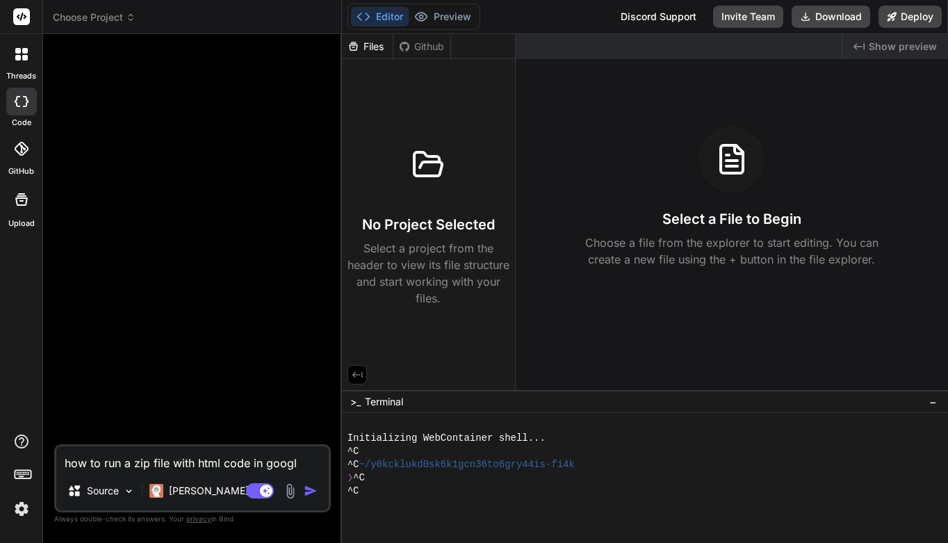
type textarea "how to run a zip file with html code in google"
type textarea "x"
type textarea "how to run a zip file with html code in google"
type textarea "x"
type textarea "how to run a zip file with html code in google c"
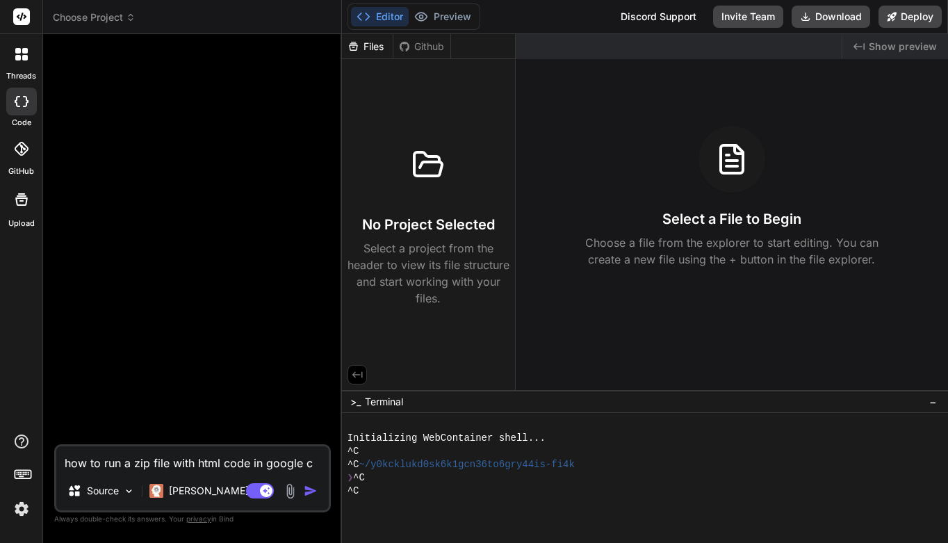
type textarea "x"
type textarea "how to run a zip file with html code in google ch"
type textarea "x"
type textarea "how to run a zip file with html code in google chr"
type textarea "x"
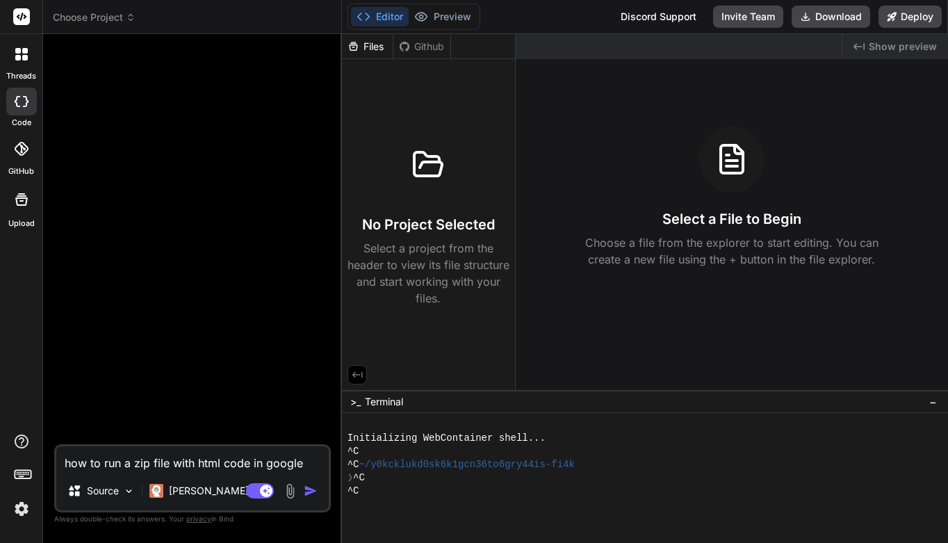
type textarea "how to run a zip file with html code in google chro"
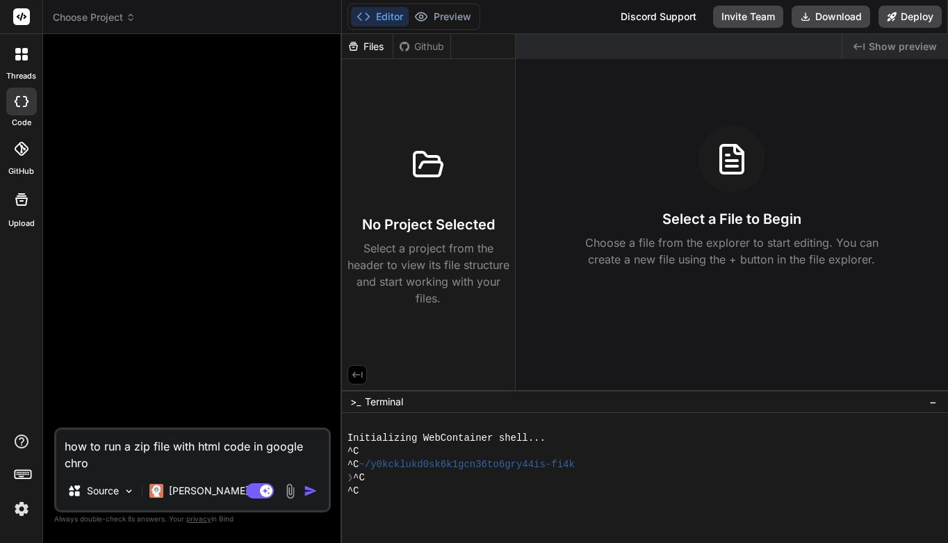
type textarea "x"
type textarea "how to run a zip file with html code in google chrom"
type textarea "x"
type textarea "how to run a zip file with html code in google chrome"
type textarea "x"
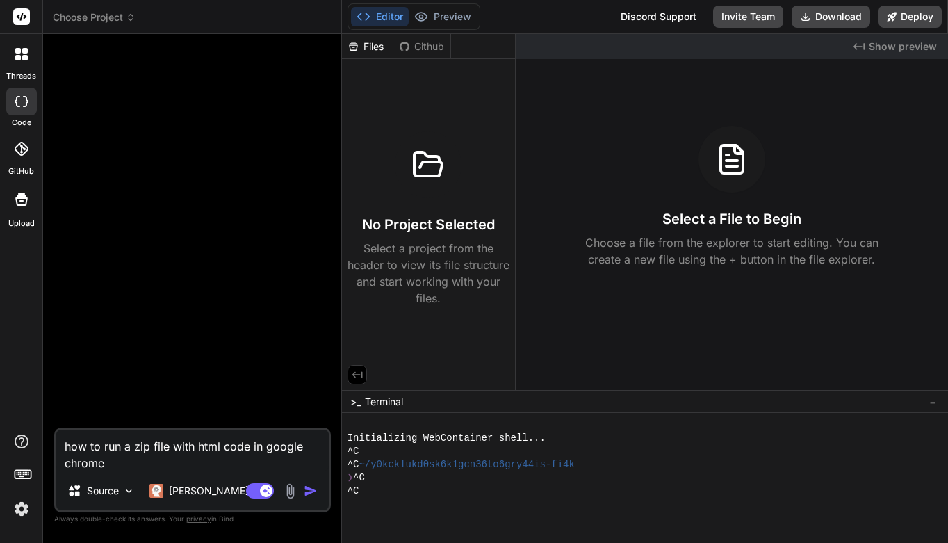
type textarea "how to run a zip file with html code in google chrome"
type textarea "x"
type textarea "how to run a zip file with html code in google chrome b"
type textarea "x"
type textarea "how to run a zip file with html code in google chrome br"
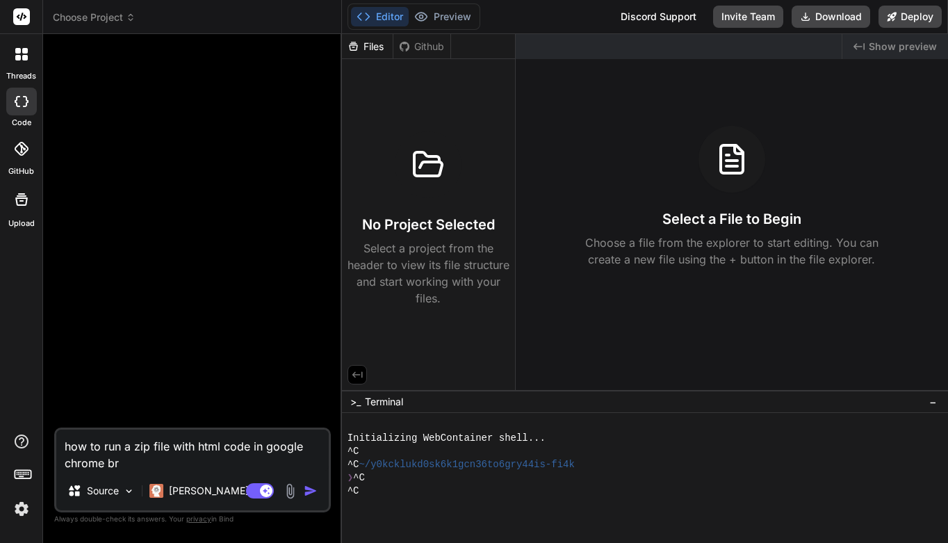
type textarea "x"
type textarea "how to run a zip file with html code in google chrome bro"
type textarea "x"
type textarea "how to run a zip file with html code in google chrome brow"
type textarea "x"
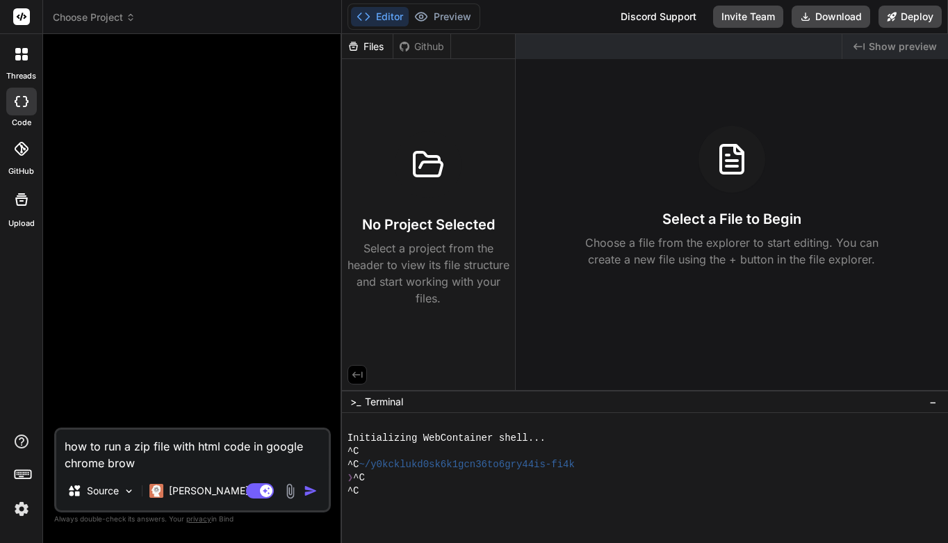
type textarea "how to run a zip file with html code in google chrome brows"
type textarea "x"
type textarea "how to run a zip file with html code in google chrome browsw"
type textarea "x"
type textarea "how to run a zip file with html code in google chrome brows"
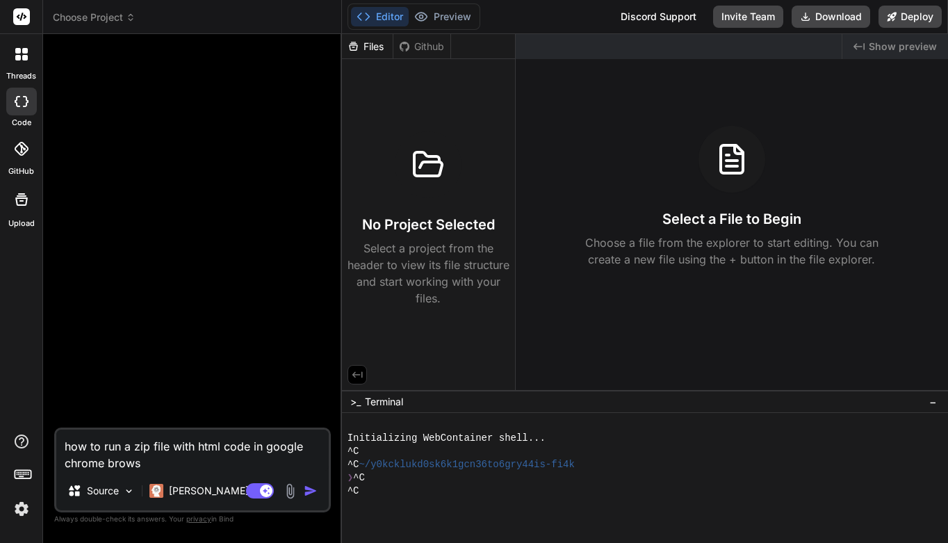
type textarea "x"
type textarea "how to run a zip file with html code in google chrome browse"
type textarea "x"
type textarea "how to run a zip file with html code in google chrome brows"
type textarea "x"
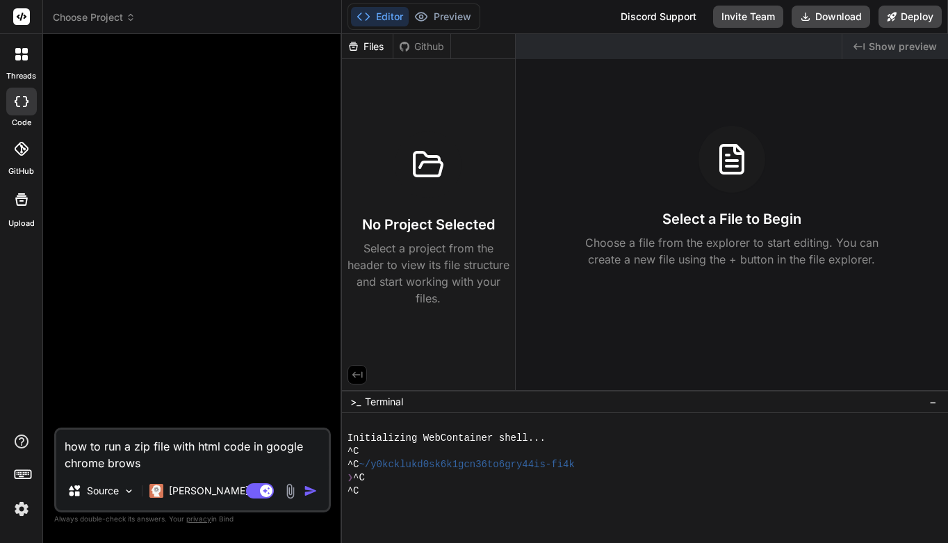
type textarea "how to run a zip file with html code in google chrome browse"
type textarea "x"
type textarea "how to run a zip file with html code in google chrome browser"
type textarea "x"
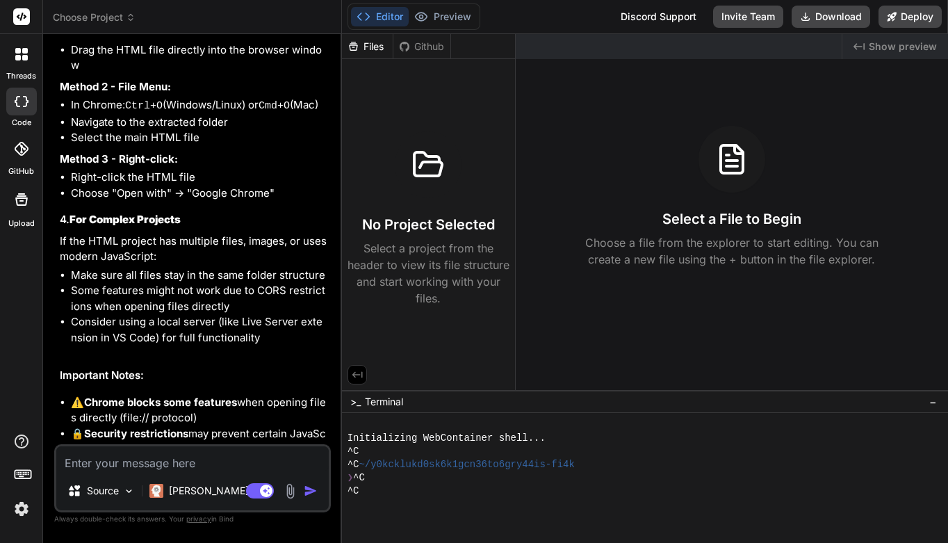
click at [393, 15] on button "Editor" at bounding box center [380, 16] width 58 height 19
click at [389, 19] on button "Editor" at bounding box center [380, 16] width 58 height 19
click at [394, 19] on button "Editor" at bounding box center [380, 16] width 58 height 19
click at [382, 52] on div "Files" at bounding box center [367, 47] width 51 height 14
click at [395, 16] on button "Editor" at bounding box center [380, 16] width 58 height 19
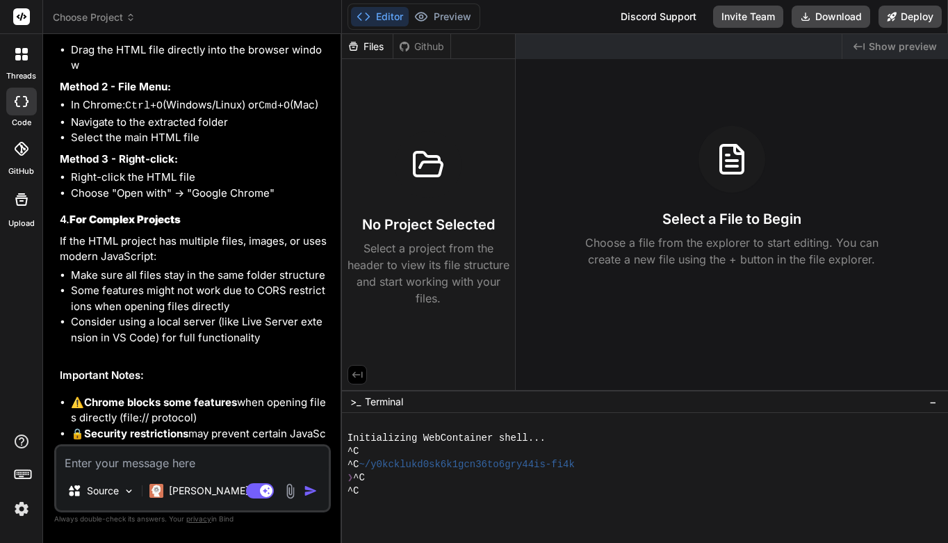
click at [122, 19] on span "Choose Project" at bounding box center [94, 17] width 83 height 14
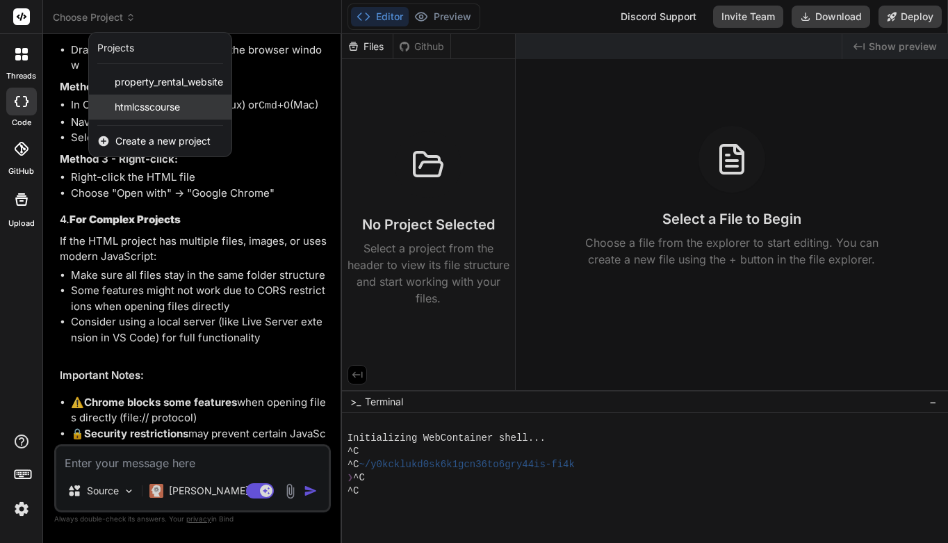
click at [141, 111] on span "htmlcsscourse" at bounding box center [147, 107] width 65 height 14
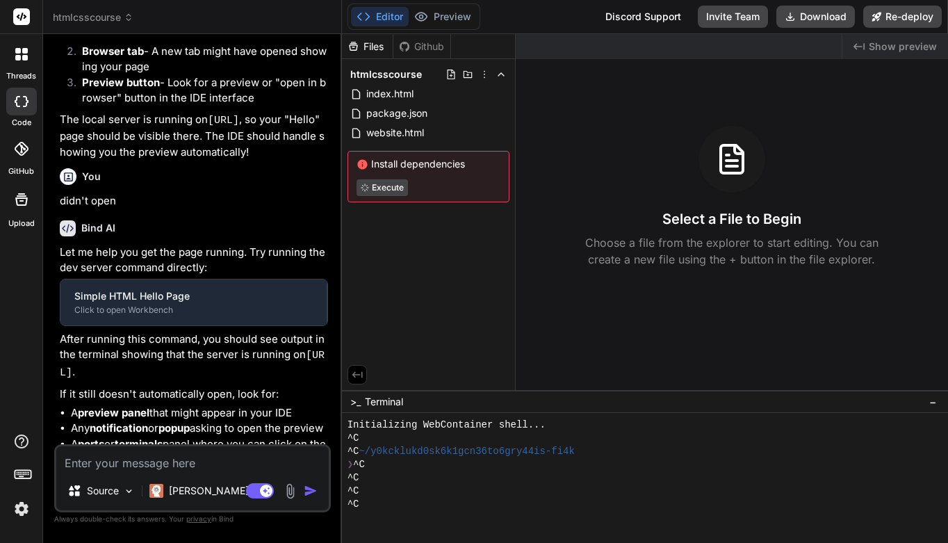
scroll to position [651, 0]
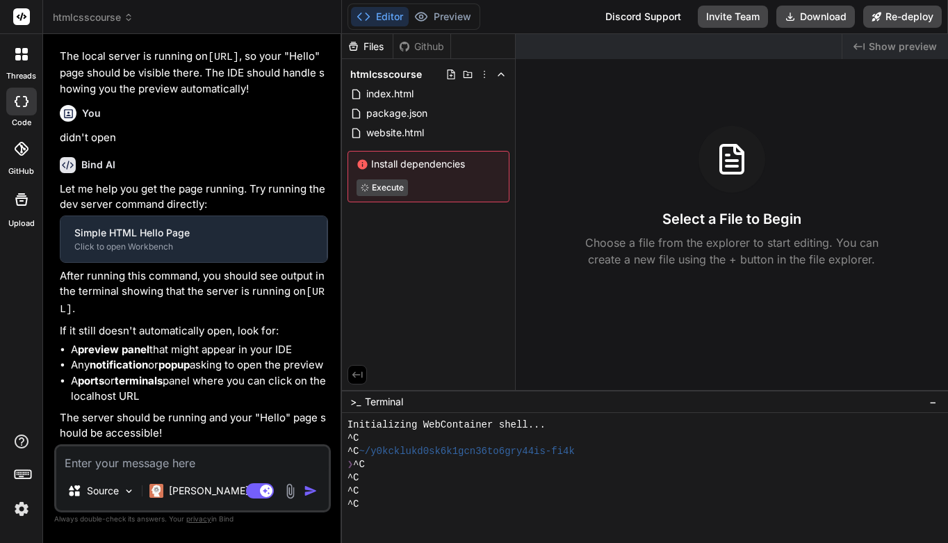
type textarea "x"
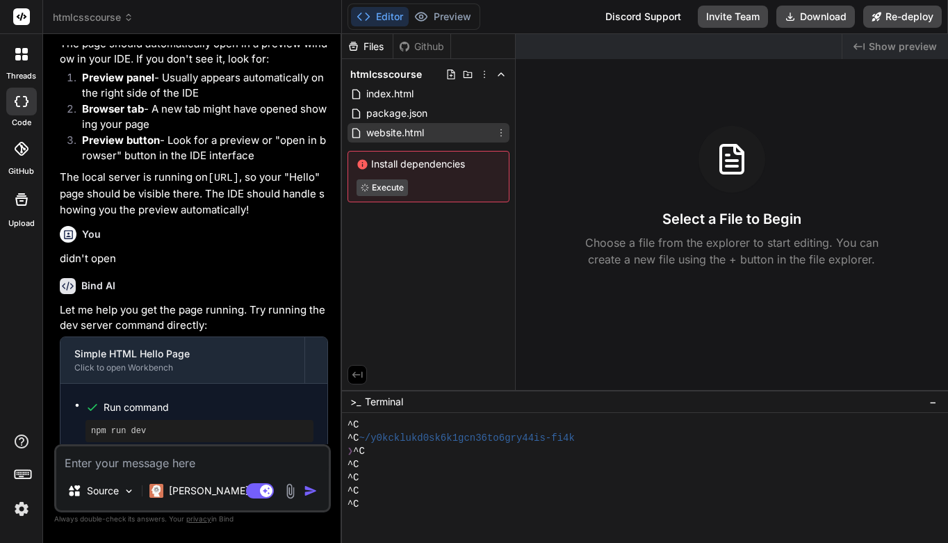
click at [406, 133] on span "website.html" at bounding box center [395, 132] width 60 height 17
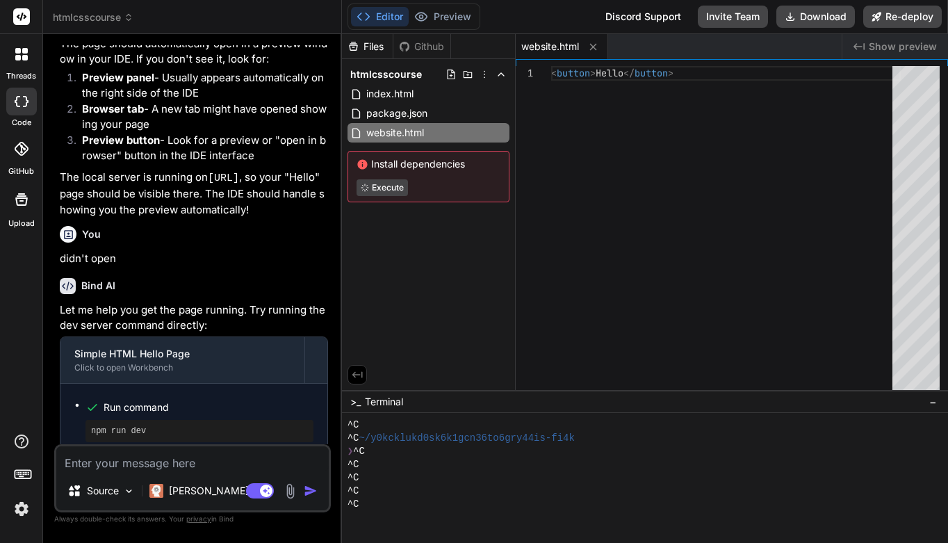
click at [600, 97] on div "< button > Hello </ button >" at bounding box center [726, 231] width 350 height 331
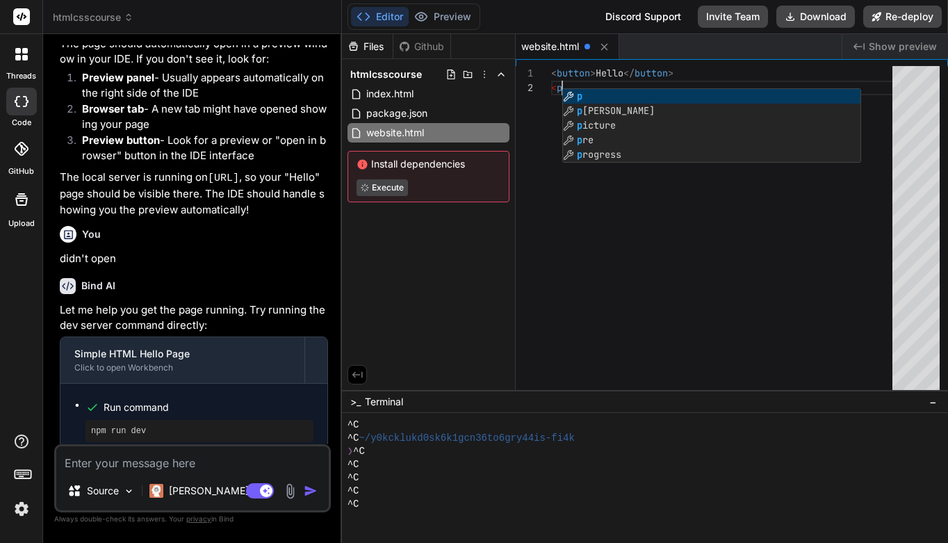
scroll to position [15, 0]
type textarea "<button>Hello</button> <p>"
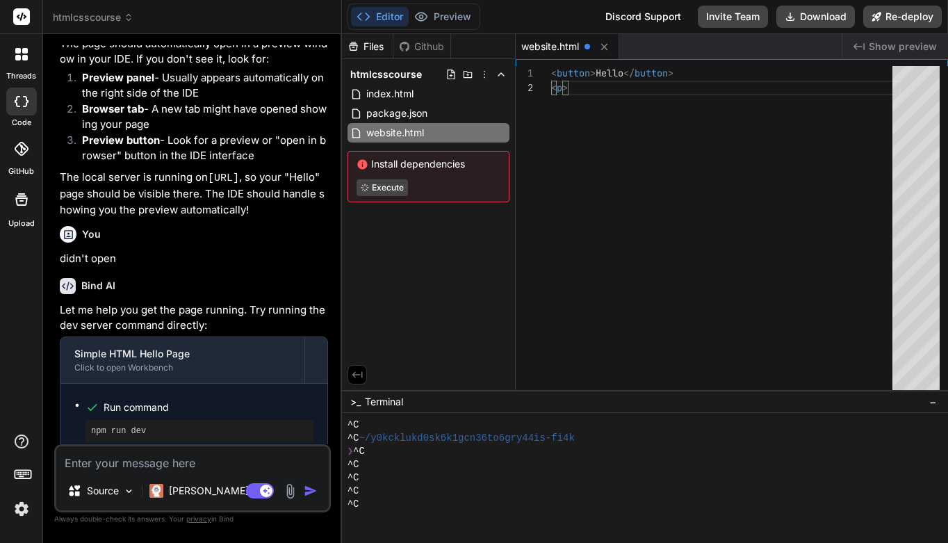
type textarea "x"
type textarea "<button>Hello</button> <p><"
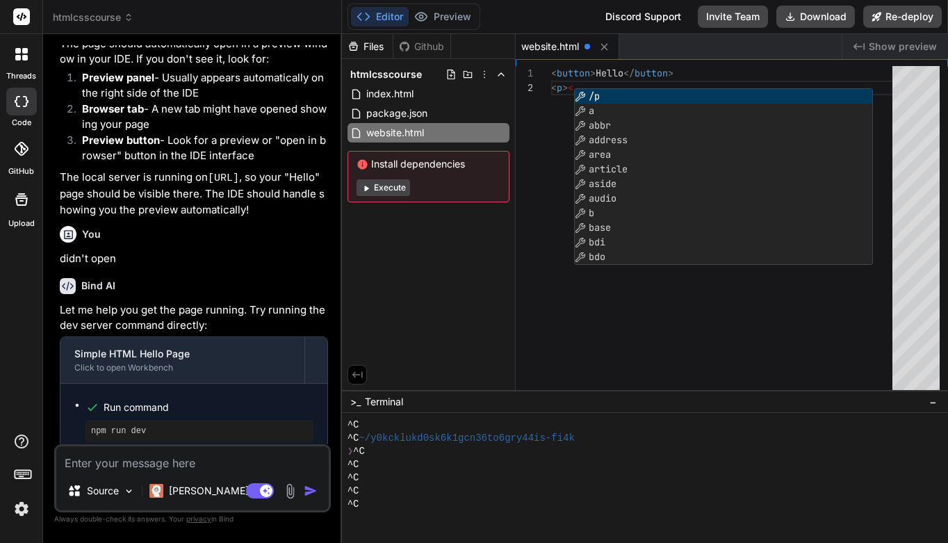
type textarea "x"
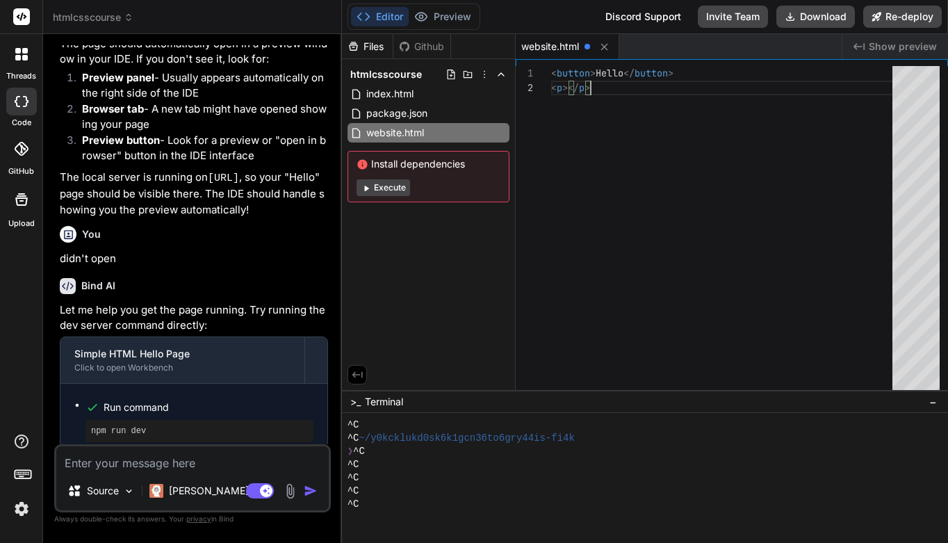
click at [580, 122] on div "< button > Hello </ button > < p ></ p >" at bounding box center [726, 231] width 350 height 331
click at [569, 88] on span "></" at bounding box center [570, 87] width 17 height 13
click at [670, 254] on div "< button > Hello </ button > < p > this is a paragraph </ p >" at bounding box center [726, 231] width 350 height 331
type textarea "<button>Hello</button> <p>this is a paragraph</p>"
click at [815, 20] on button "Download" at bounding box center [815, 17] width 79 height 22
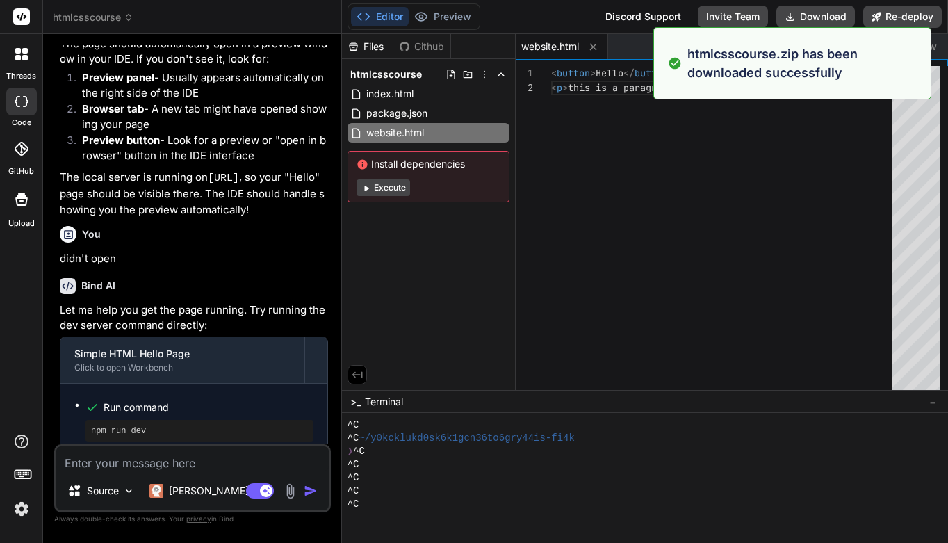
click at [738, 142] on div "< button > Hello </ button > < p > this is a paragraph </ p >" at bounding box center [726, 231] width 350 height 331
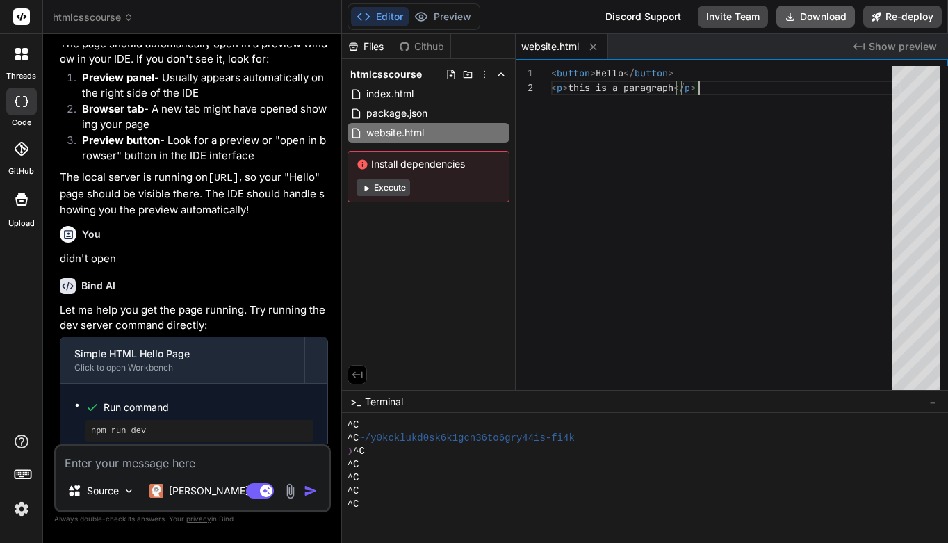
click at [827, 20] on button "Download" at bounding box center [815, 17] width 79 height 22
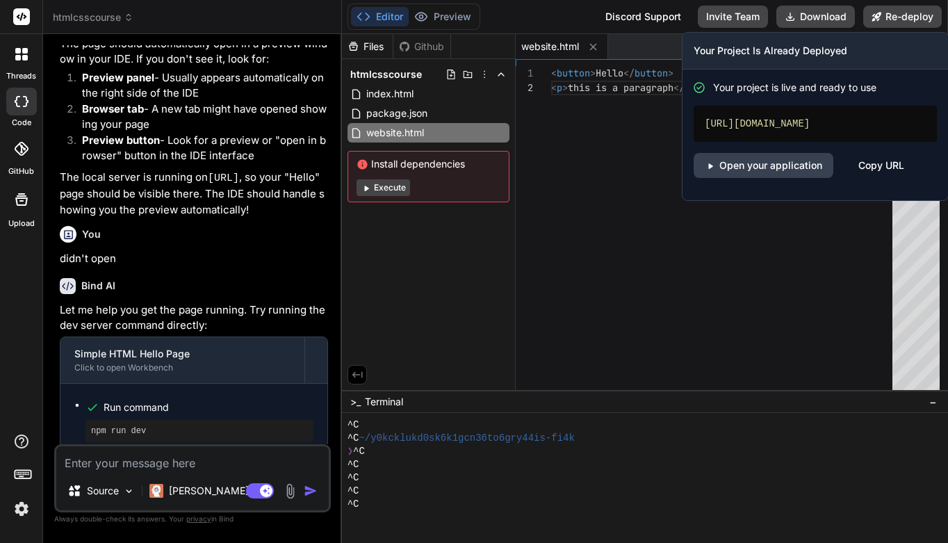
click at [826, 122] on div "[URL][DOMAIN_NAME]" at bounding box center [815, 124] width 243 height 36
click at [791, 178] on link "Open your application" at bounding box center [764, 165] width 140 height 25
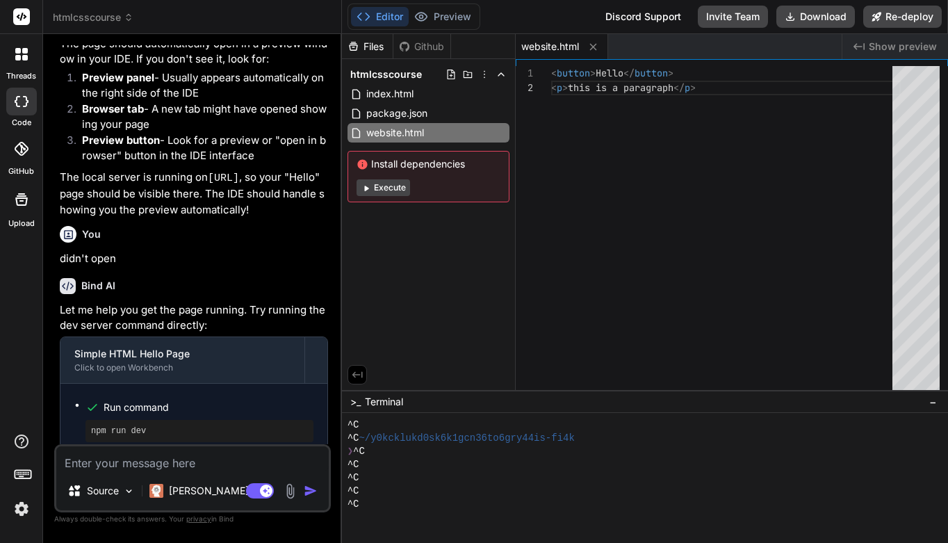
click at [477, 244] on div "Files Github htmlcsscourse index.html package.json website.html Install depende…" at bounding box center [429, 212] width 174 height 356
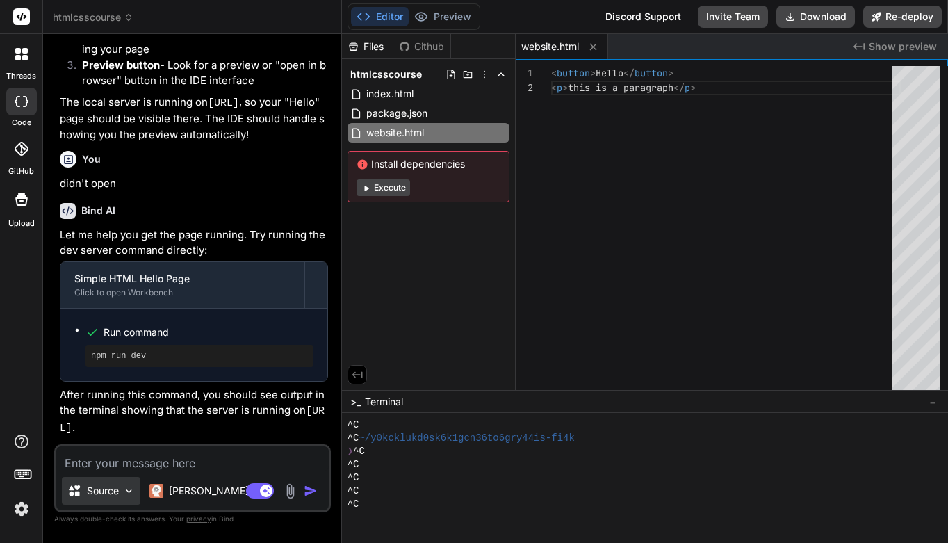
scroll to position [728, 0]
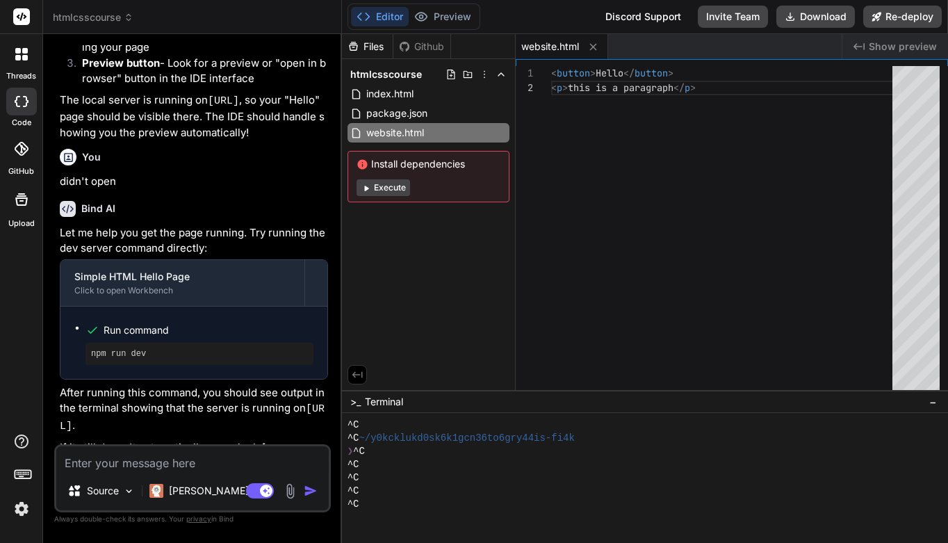
click at [26, 509] on img at bounding box center [22, 509] width 24 height 24
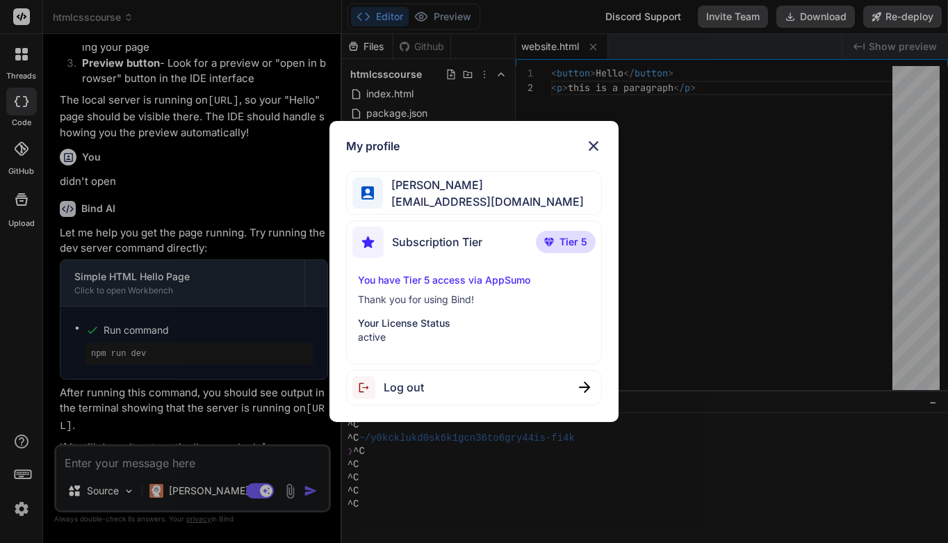
scroll to position [0, 0]
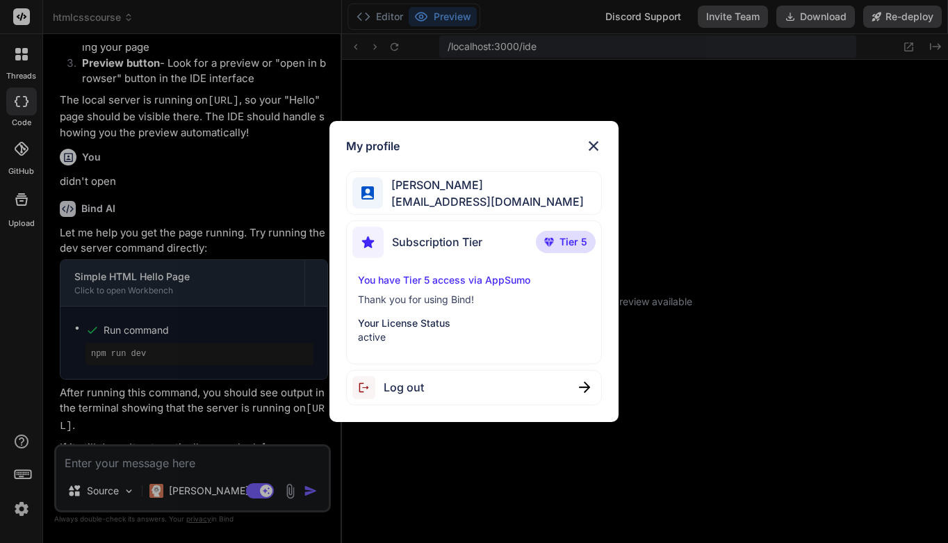
click at [594, 148] on img at bounding box center [593, 146] width 17 height 17
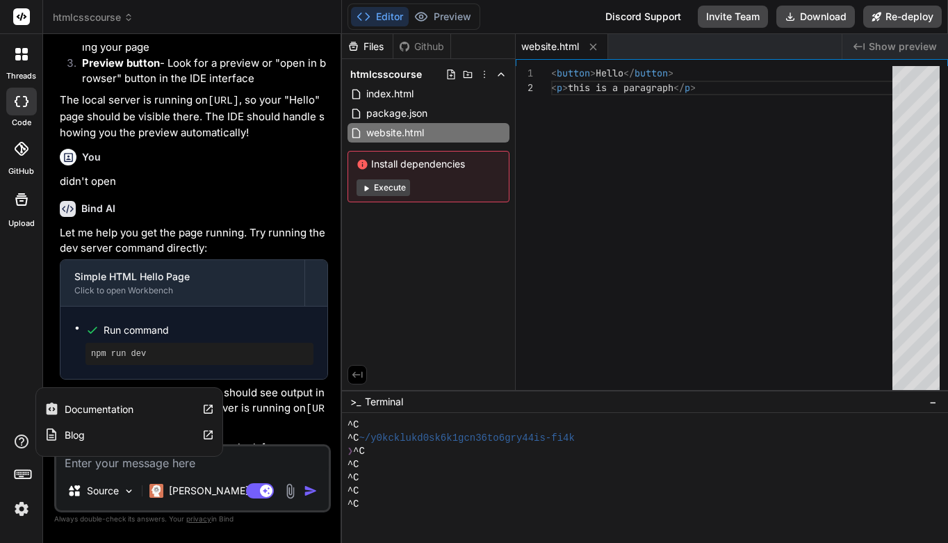
click at [22, 448] on icon at bounding box center [21, 441] width 17 height 17
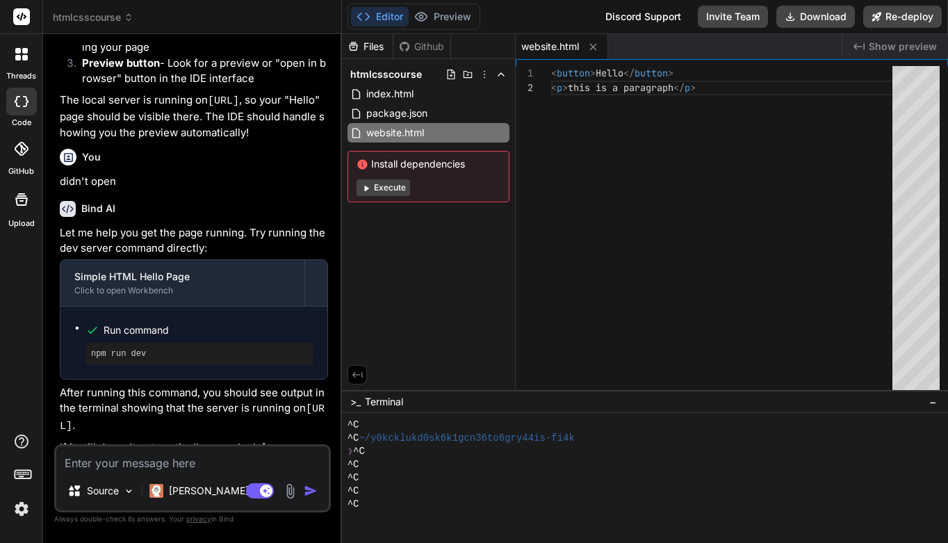
click at [393, 19] on button "Editor" at bounding box center [380, 16] width 58 height 19
click at [551, 227] on div "1 2" at bounding box center [533, 231] width 35 height 331
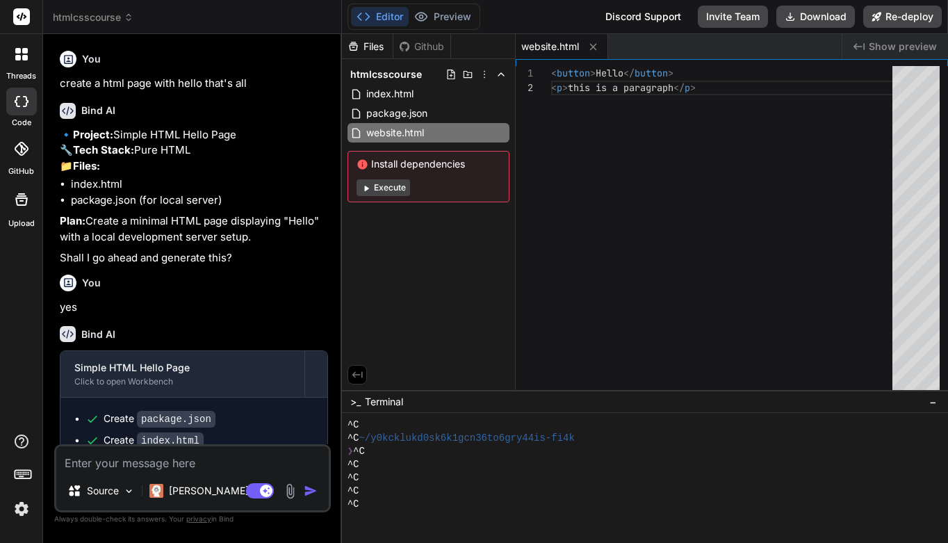
click at [871, 46] on span "Show preview" at bounding box center [903, 47] width 68 height 14
click at [603, 145] on div "< button > Hello </ button > < p > this is a paragraph </ p >" at bounding box center [726, 231] width 350 height 331
click at [733, 97] on div "< button > Hello </ button > < p > this is a paragraph </ p >" at bounding box center [726, 231] width 350 height 331
click at [486, 74] on icon at bounding box center [484, 74] width 11 height 11
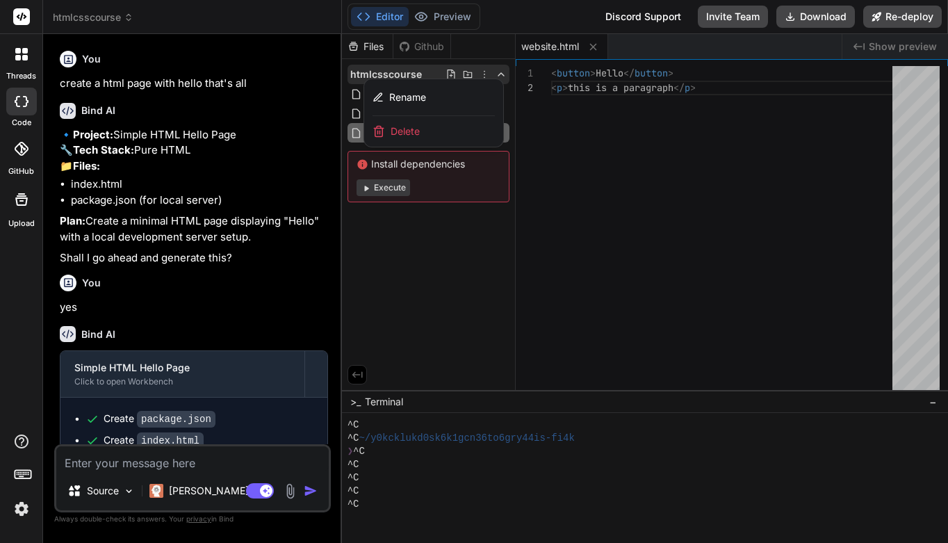
click at [585, 162] on div at bounding box center [645, 288] width 606 height 509
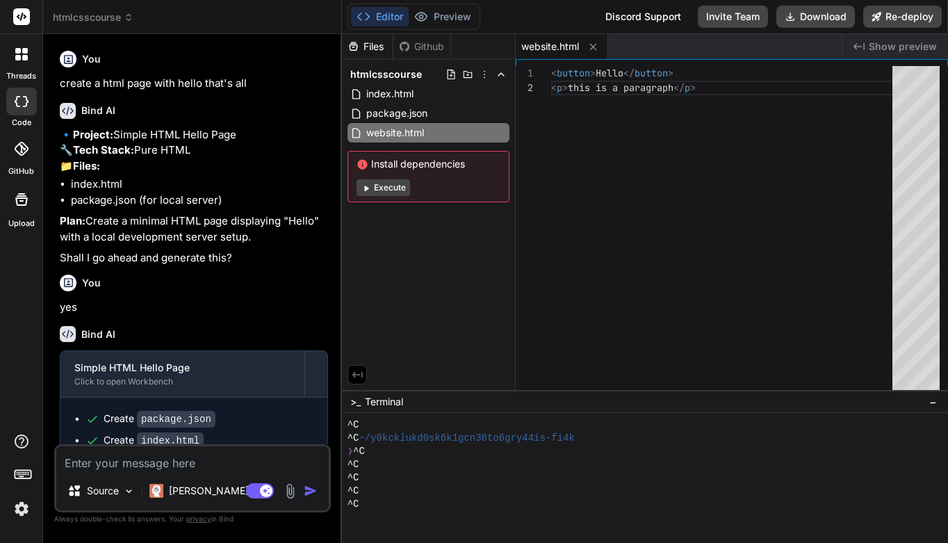
click at [379, 48] on div "Files" at bounding box center [367, 47] width 51 height 14
click at [26, 51] on icon at bounding box center [25, 51] width 6 height 6
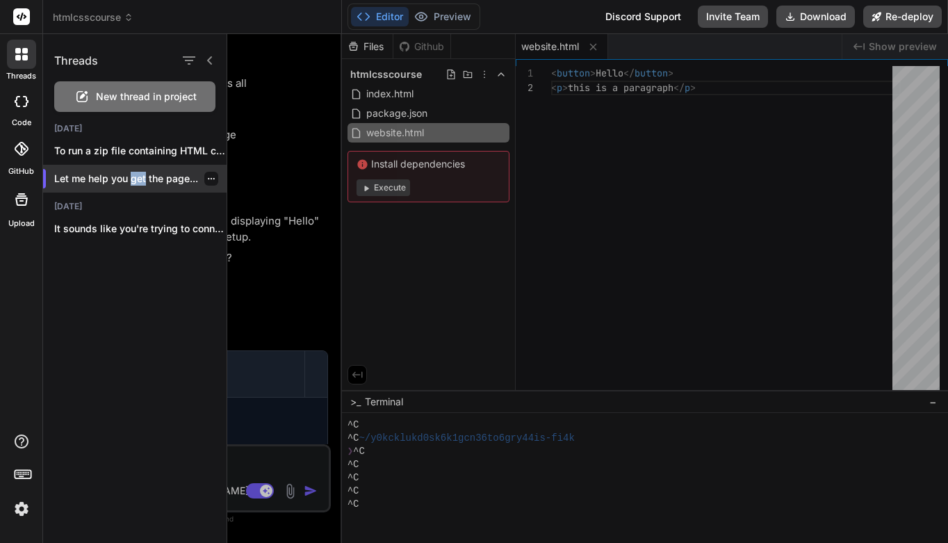
click at [207, 177] on icon "button" at bounding box center [211, 178] width 8 height 8
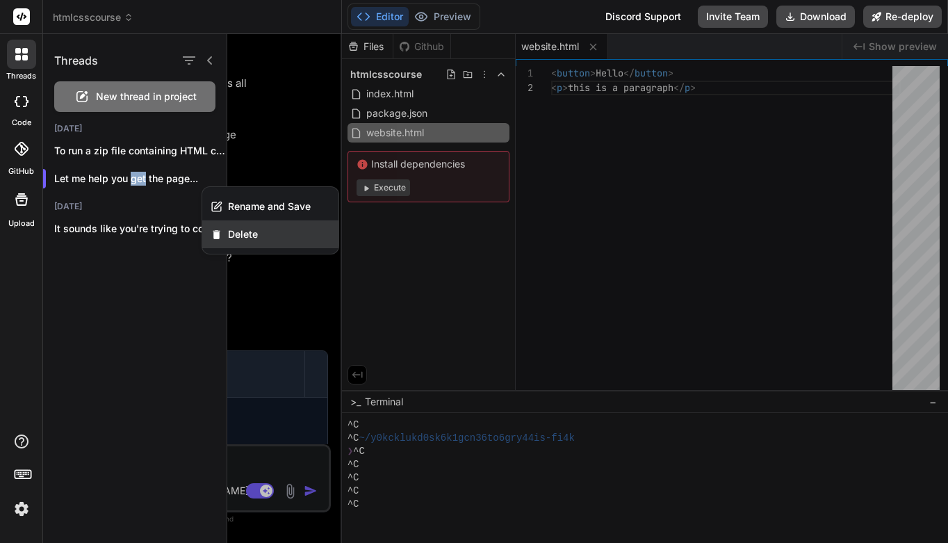
click at [243, 233] on span "Delete" at bounding box center [243, 234] width 30 height 14
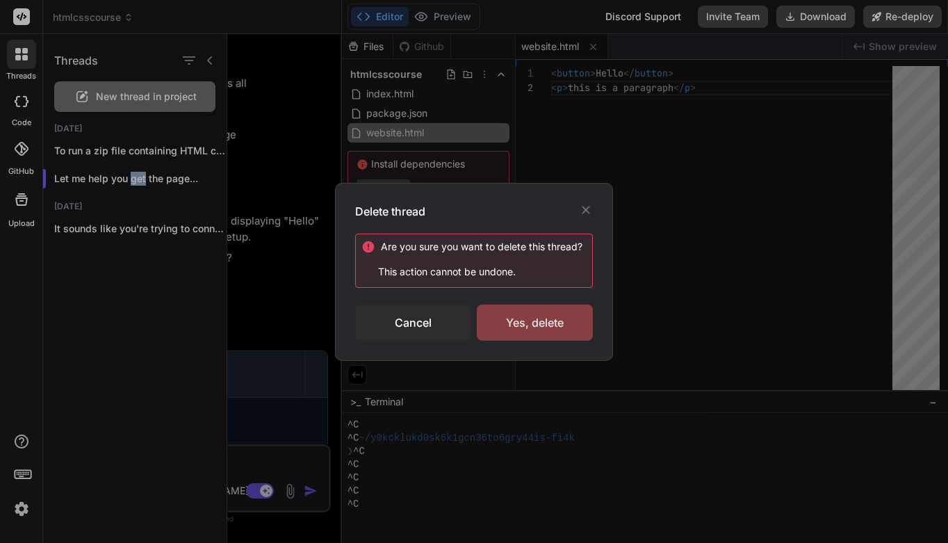
click at [530, 314] on div "Yes, delete" at bounding box center [535, 322] width 116 height 36
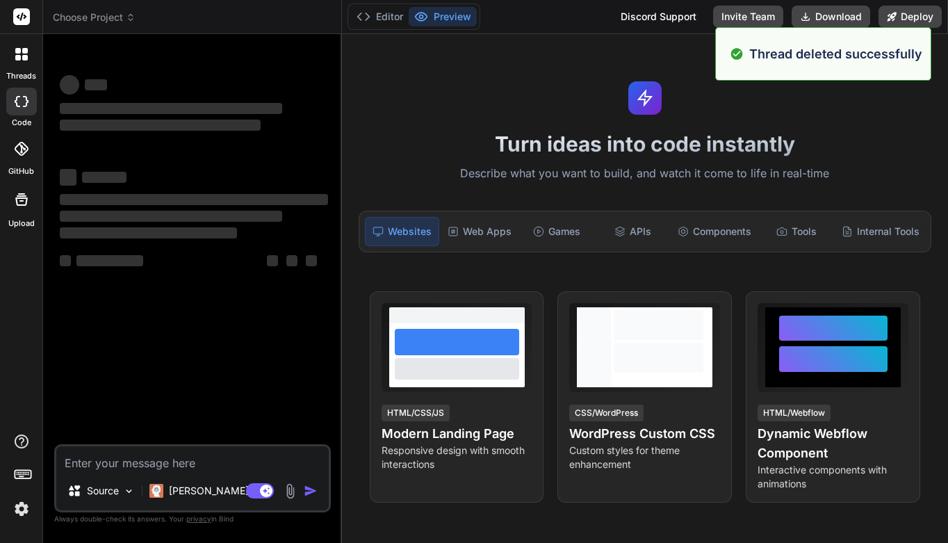
scroll to position [40, 0]
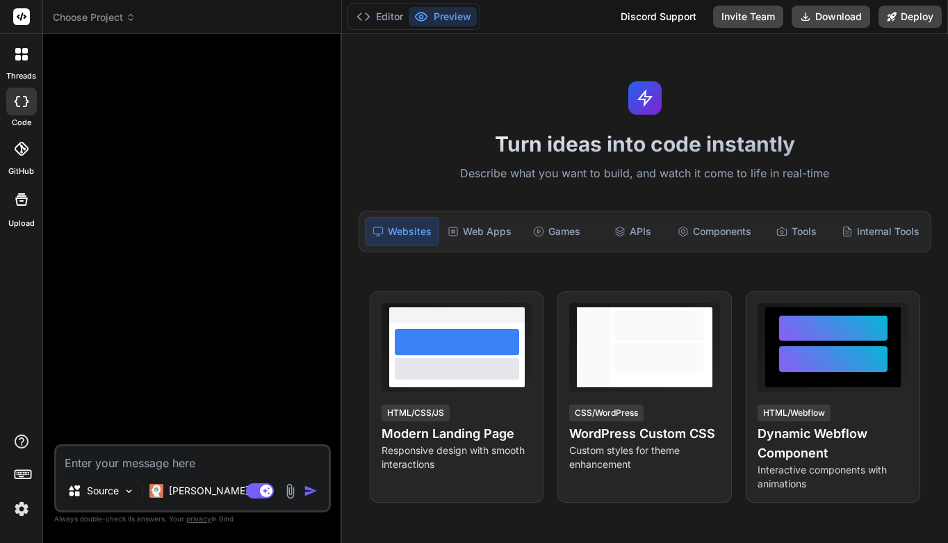
click at [23, 60] on icon at bounding box center [25, 58] width 6 height 6
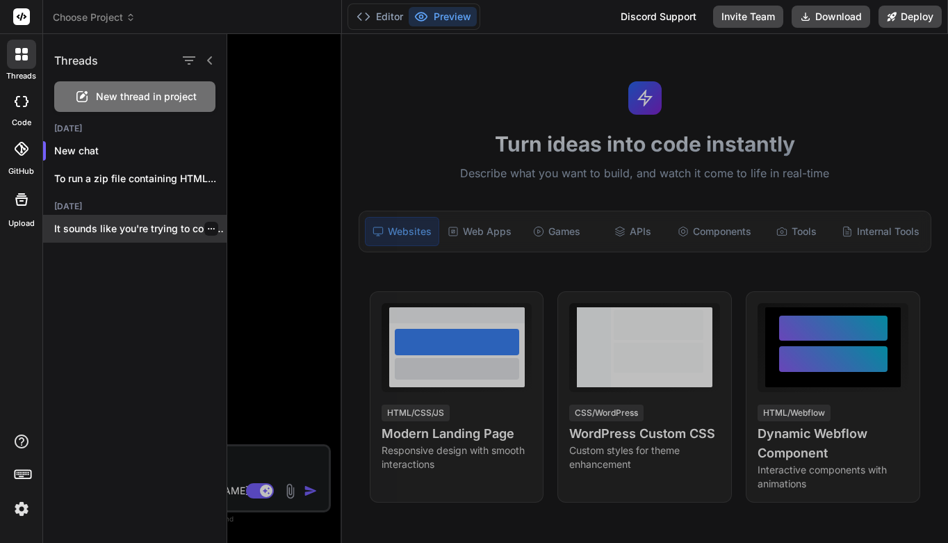
click at [207, 229] on icon "button" at bounding box center [211, 229] width 8 height 8
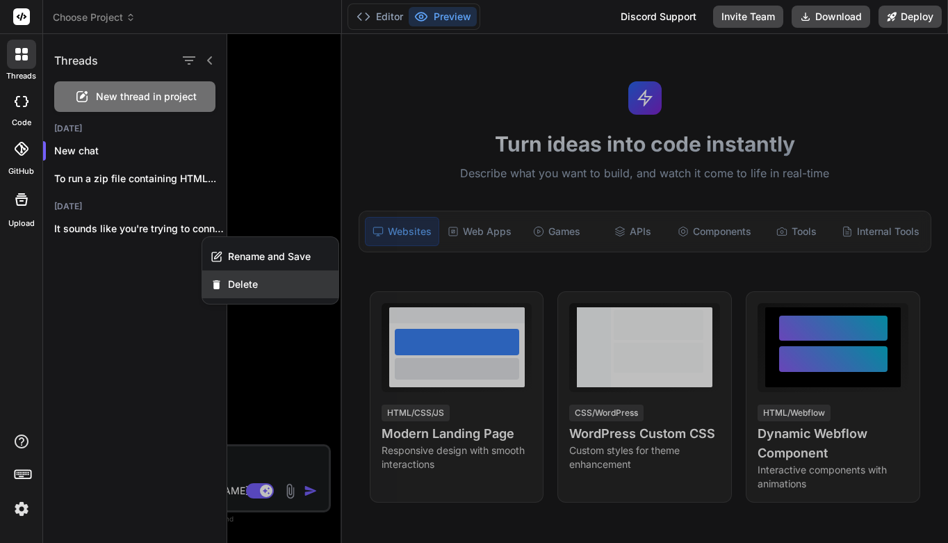
click at [232, 281] on span "Delete" at bounding box center [243, 284] width 30 height 14
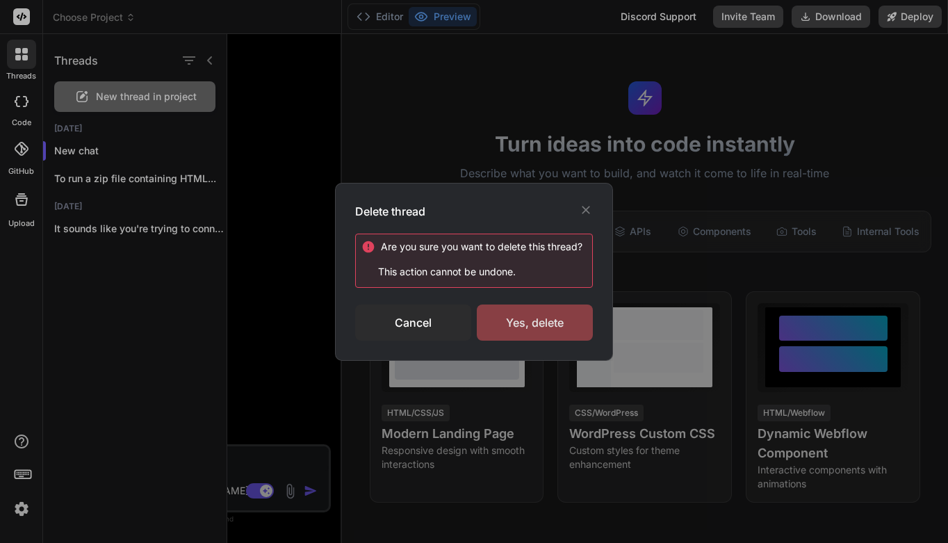
click at [507, 314] on div "Yes, delete" at bounding box center [535, 322] width 116 height 36
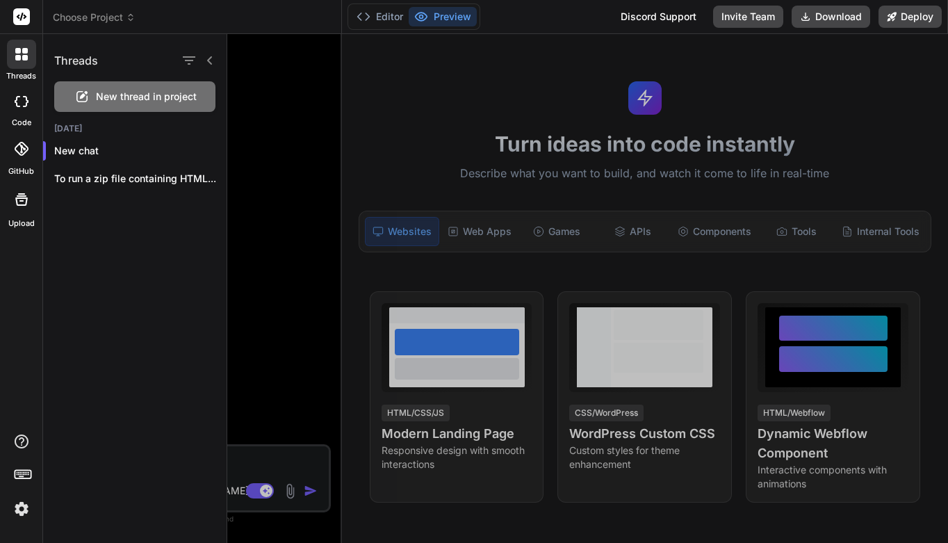
scroll to position [0, 0]
click at [27, 471] on icon at bounding box center [22, 473] width 19 height 19
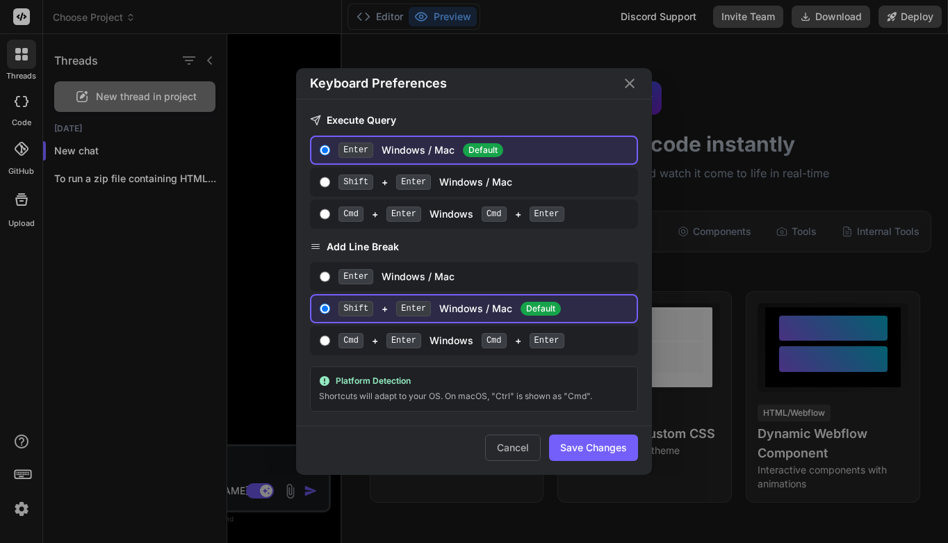
click at [628, 83] on icon "Close" at bounding box center [629, 83] width 17 height 17
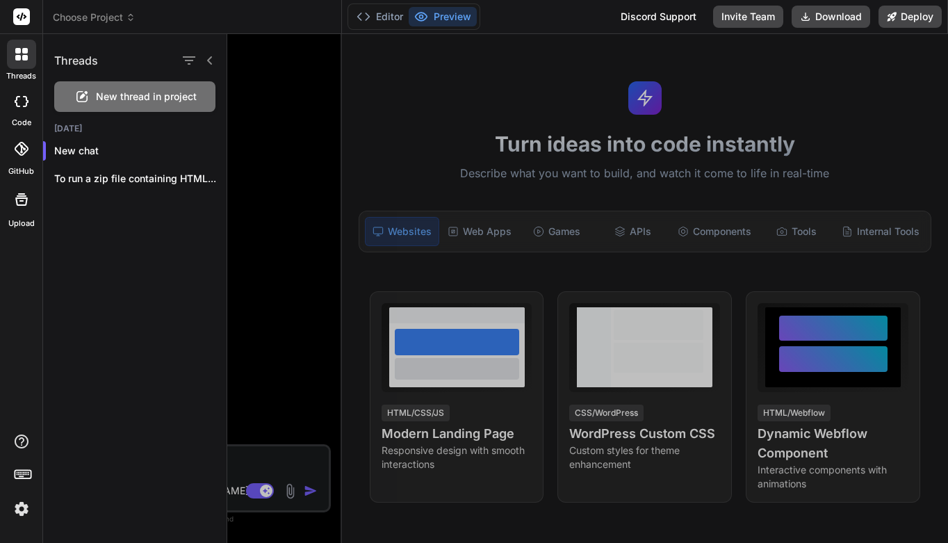
click at [21, 505] on img at bounding box center [22, 509] width 24 height 24
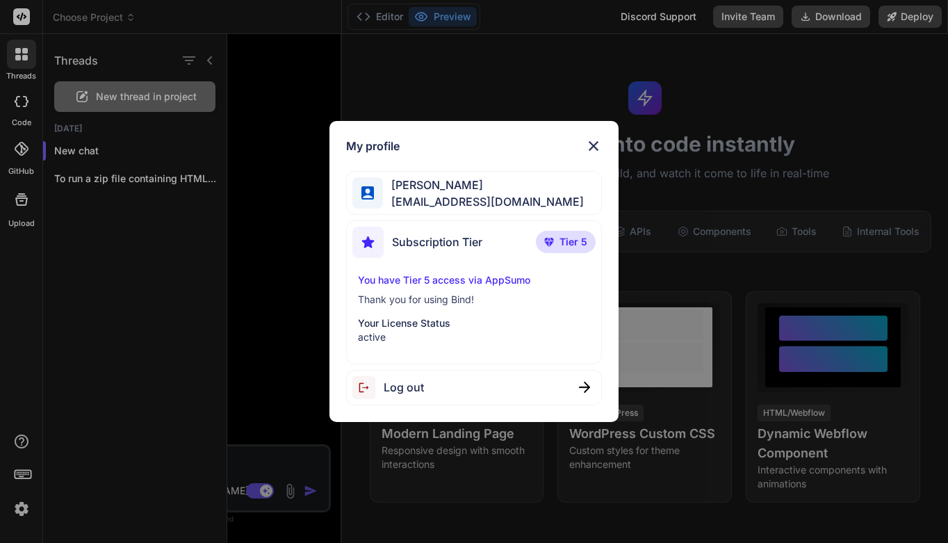
click at [448, 282] on p "You have Tier 5 access via AppSumo" at bounding box center [474, 280] width 233 height 14
click at [479, 236] on span "Subscription Tier" at bounding box center [437, 242] width 90 height 17
click at [565, 247] on span "Tier 5" at bounding box center [574, 242] width 28 height 14
click at [448, 201] on span "[EMAIL_ADDRESS][DOMAIN_NAME]" at bounding box center [483, 201] width 201 height 17
click at [598, 143] on img at bounding box center [593, 146] width 17 height 17
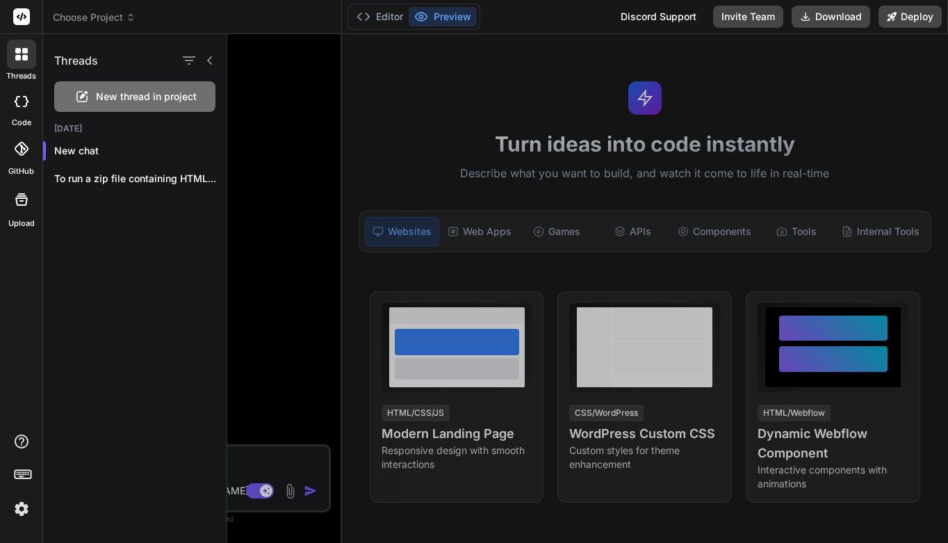
click at [171, 341] on div "Threads New thread in project [DATE] New chat To run a zip file containing HTML…" at bounding box center [135, 288] width 184 height 509
click at [444, 17] on button "Preview" at bounding box center [443, 16] width 68 height 19
click at [448, 19] on button "Preview" at bounding box center [443, 16] width 68 height 19
click at [125, 24] on span "Choose Project" at bounding box center [94, 17] width 83 height 14
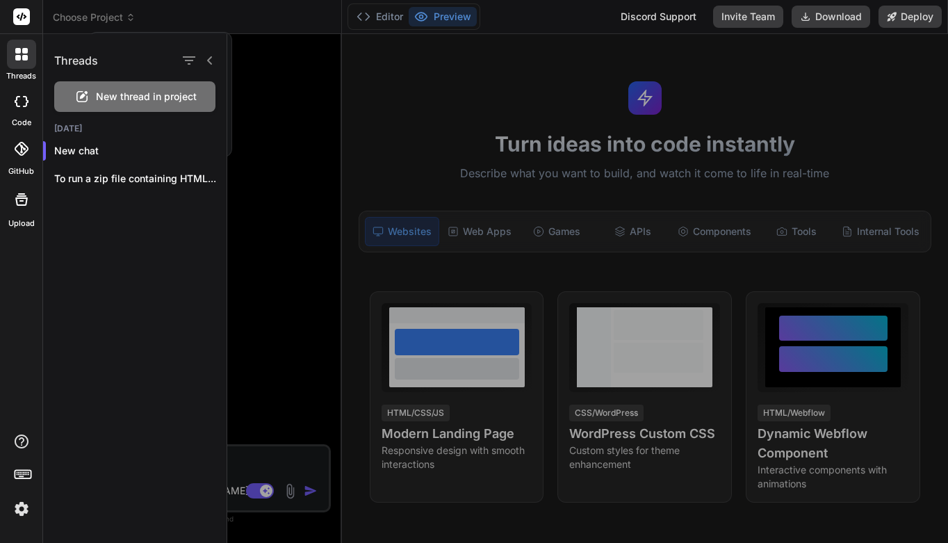
click at [131, 16] on div at bounding box center [474, 271] width 948 height 543
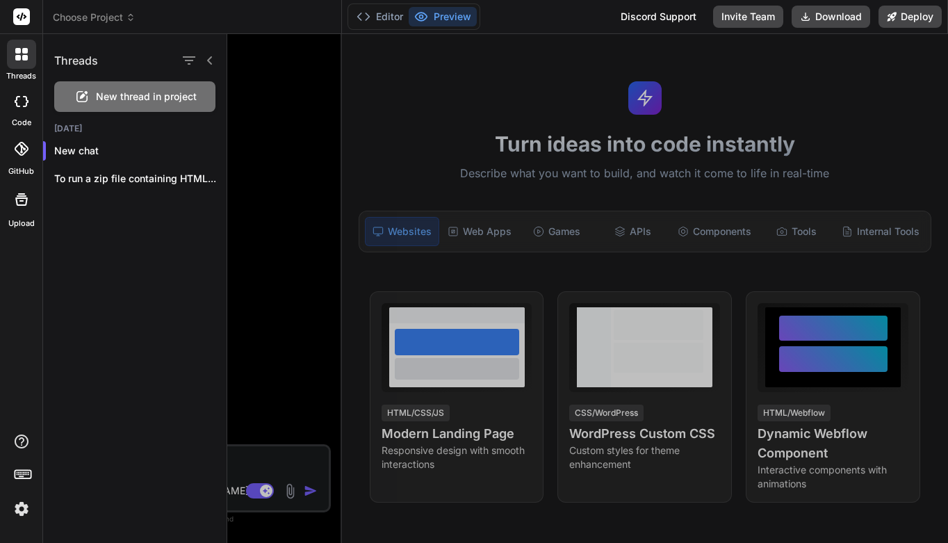
click at [131, 16] on icon at bounding box center [131, 18] width 10 height 10
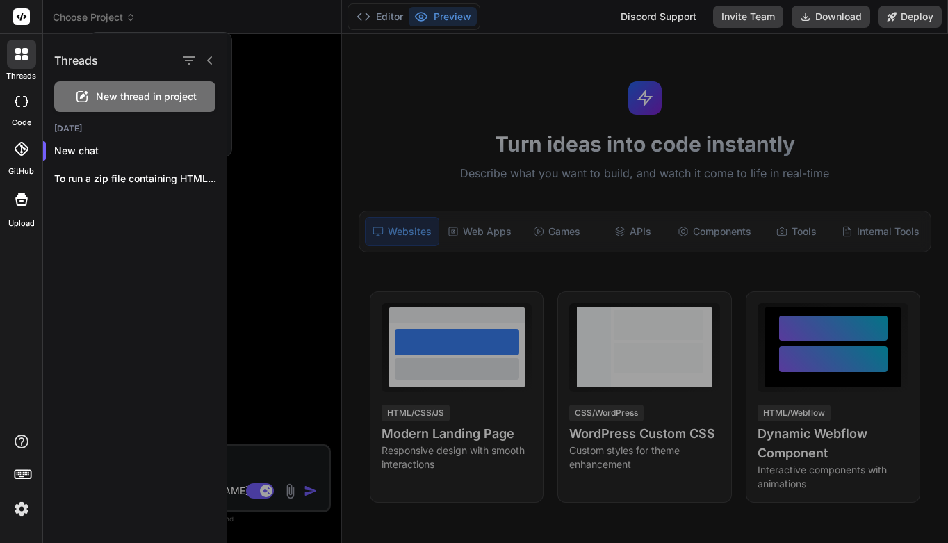
click at [237, 211] on div at bounding box center [587, 288] width 721 height 509
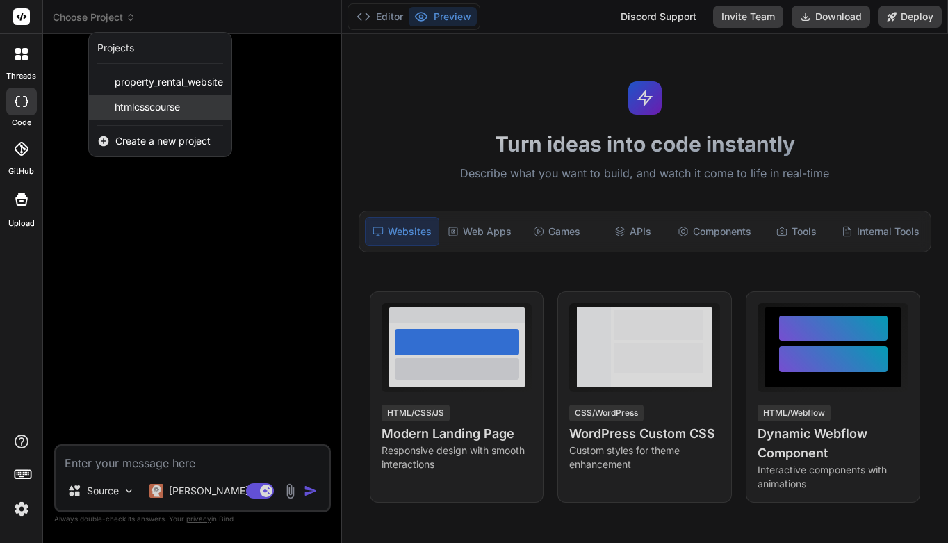
click at [158, 106] on span "htmlcsscourse" at bounding box center [147, 107] width 65 height 14
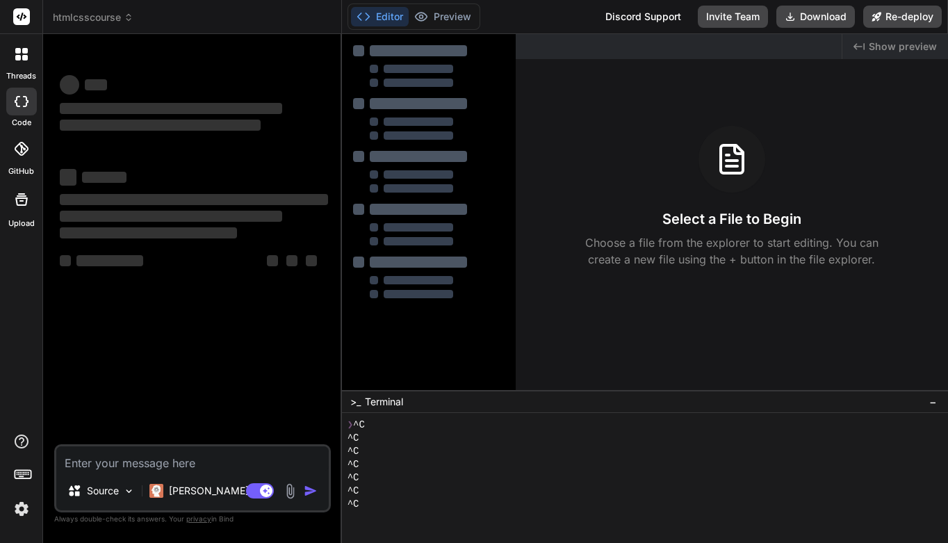
scroll to position [53, 0]
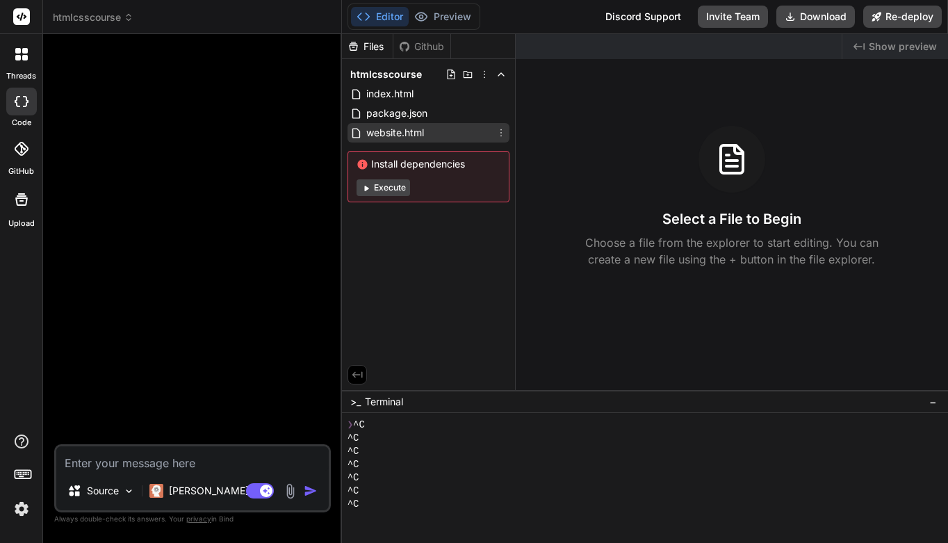
click at [400, 128] on span "website.html" at bounding box center [395, 132] width 60 height 17
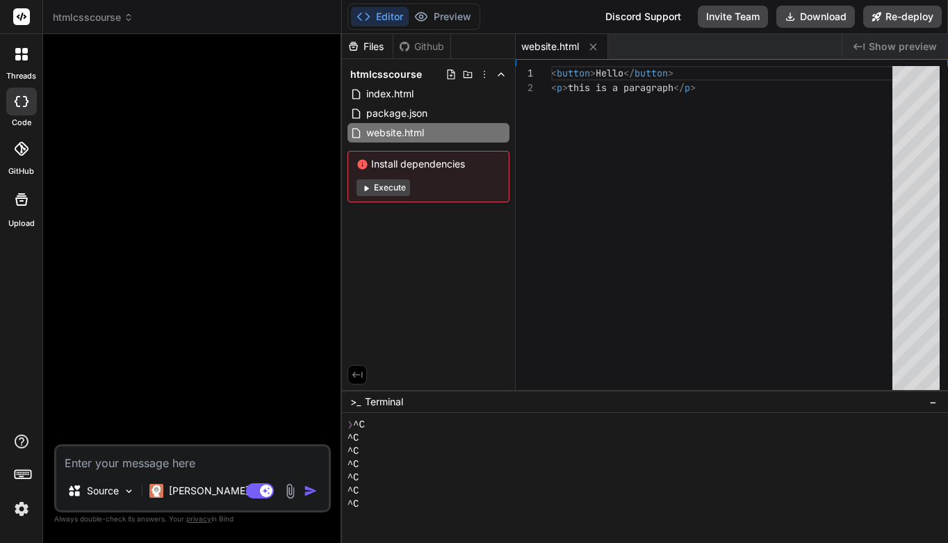
click at [263, 167] on div at bounding box center [194, 244] width 274 height 399
click at [288, 172] on div at bounding box center [194, 244] width 274 height 399
click at [289, 198] on div at bounding box center [194, 244] width 274 height 399
click at [383, 185] on button "Execute" at bounding box center [384, 187] width 54 height 17
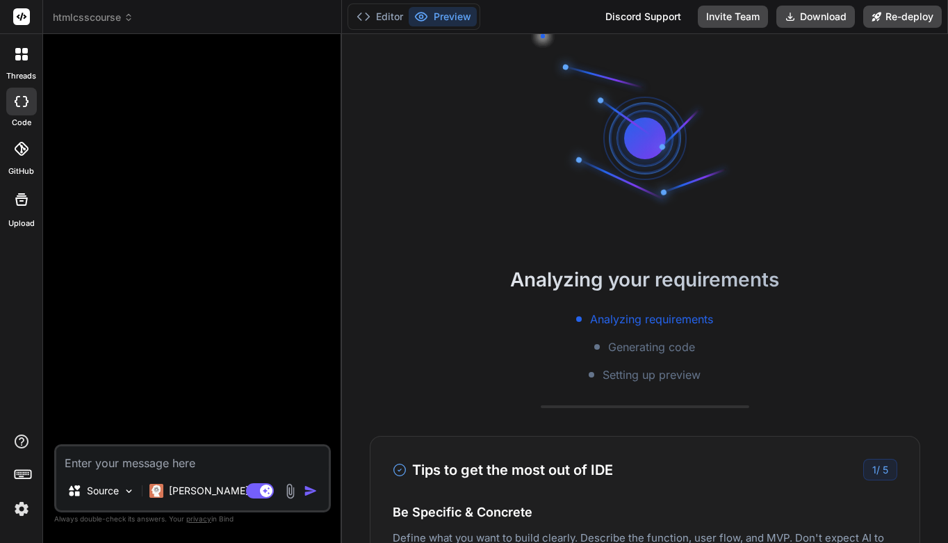
type textarea "x"
click at [708, 195] on div at bounding box center [645, 138] width 209 height 209
click at [455, 21] on button "Preview" at bounding box center [443, 16] width 68 height 19
click at [453, 20] on button "Preview" at bounding box center [443, 16] width 68 height 19
click at [457, 168] on div "Analyzing your requirements Analyzing requirements Generating code Setting up p…" at bounding box center [645, 288] width 606 height 509
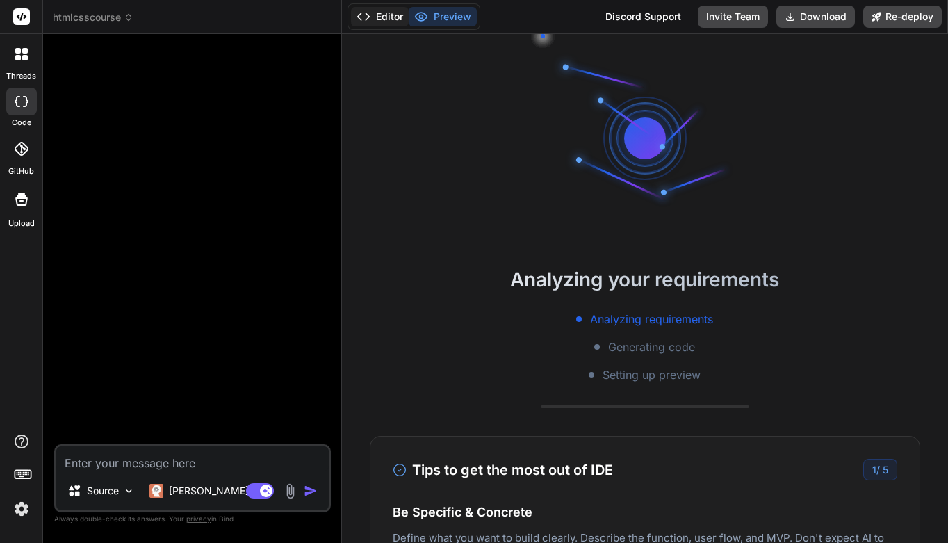
click at [393, 21] on button "Editor" at bounding box center [380, 16] width 58 height 19
